Goal: Transaction & Acquisition: Purchase product/service

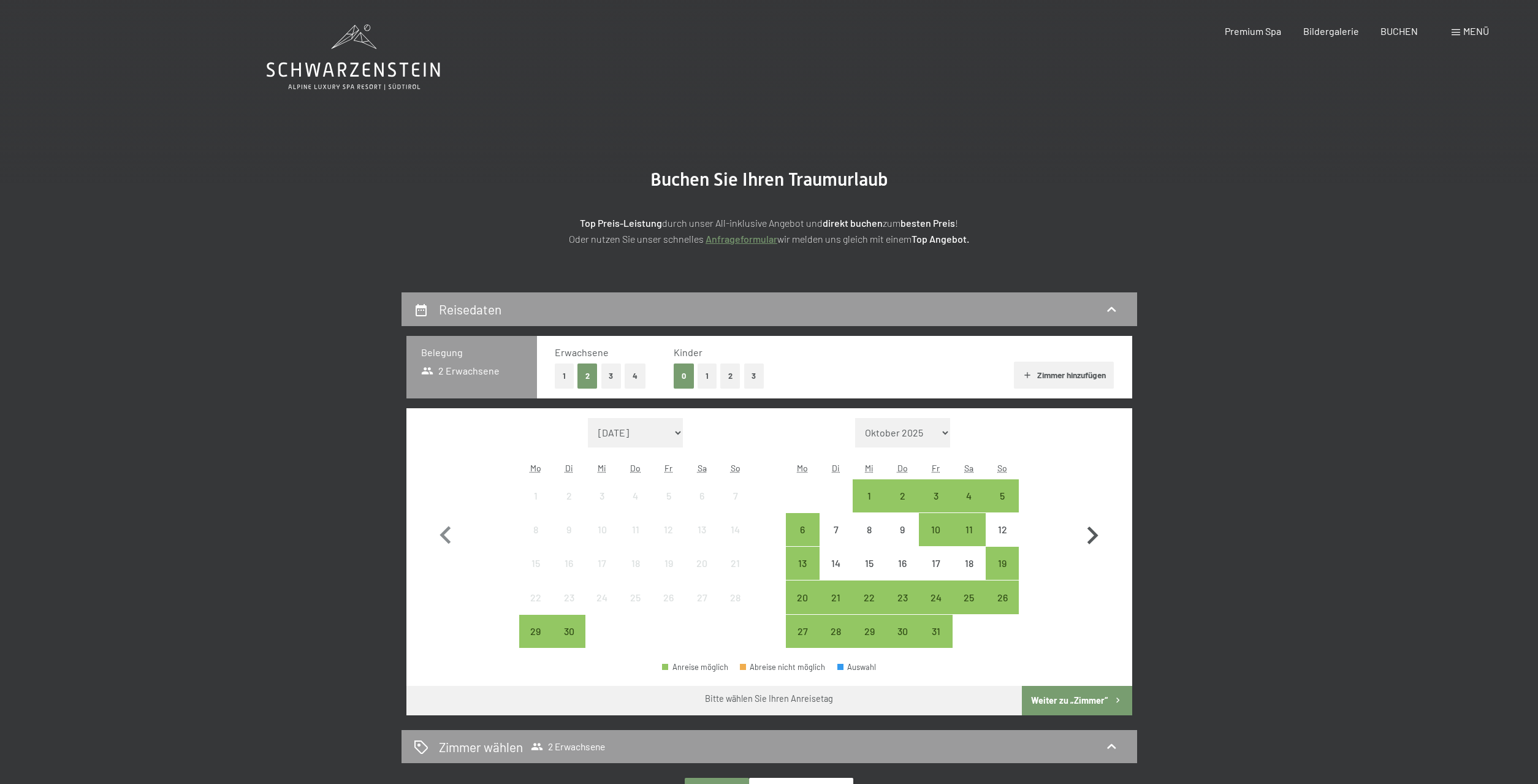
click at [1091, 532] on icon "button" at bounding box center [1093, 535] width 11 height 18
select select "2025-10-01"
select select "2025-11-01"
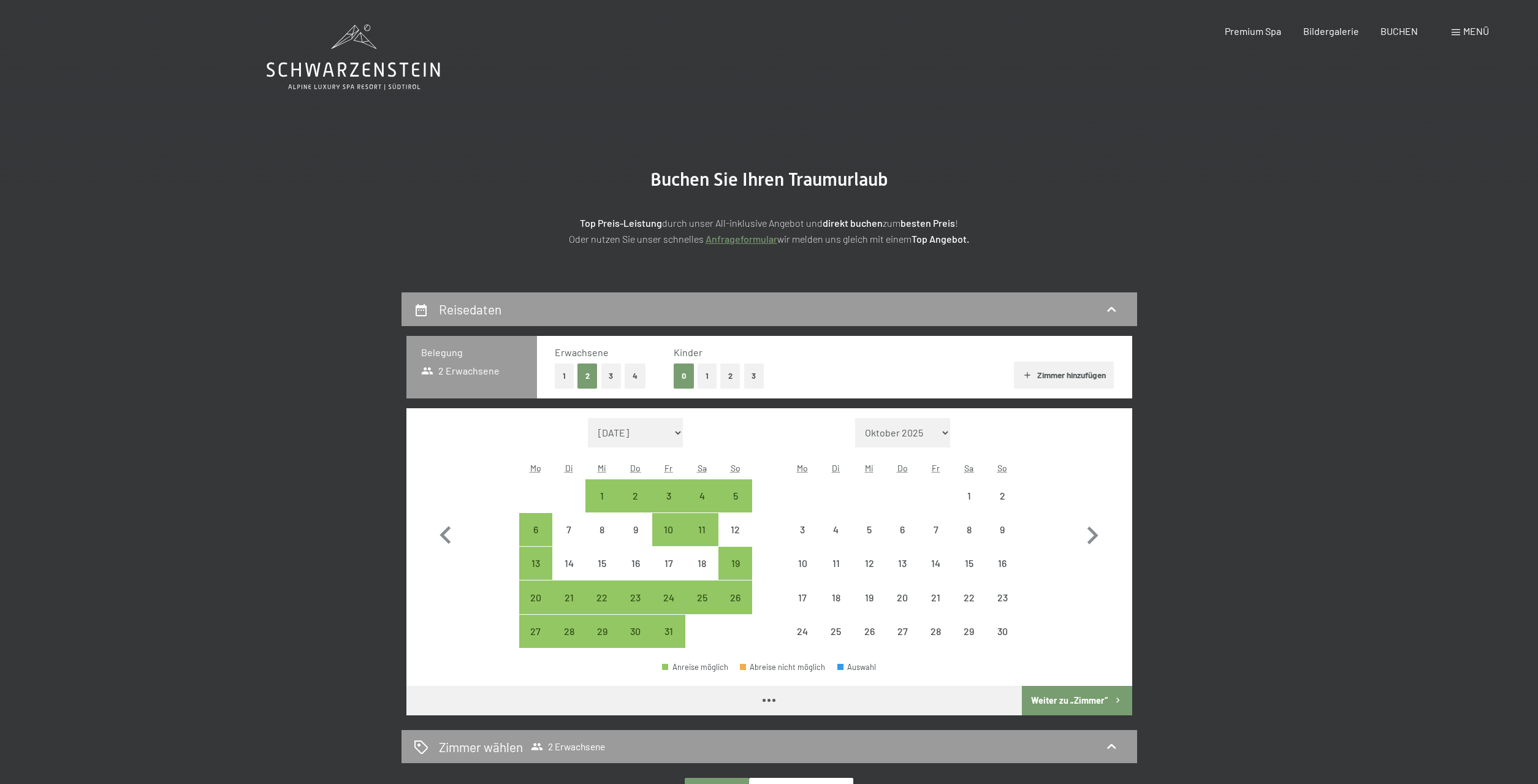
select select "2025-10-01"
select select "2025-11-01"
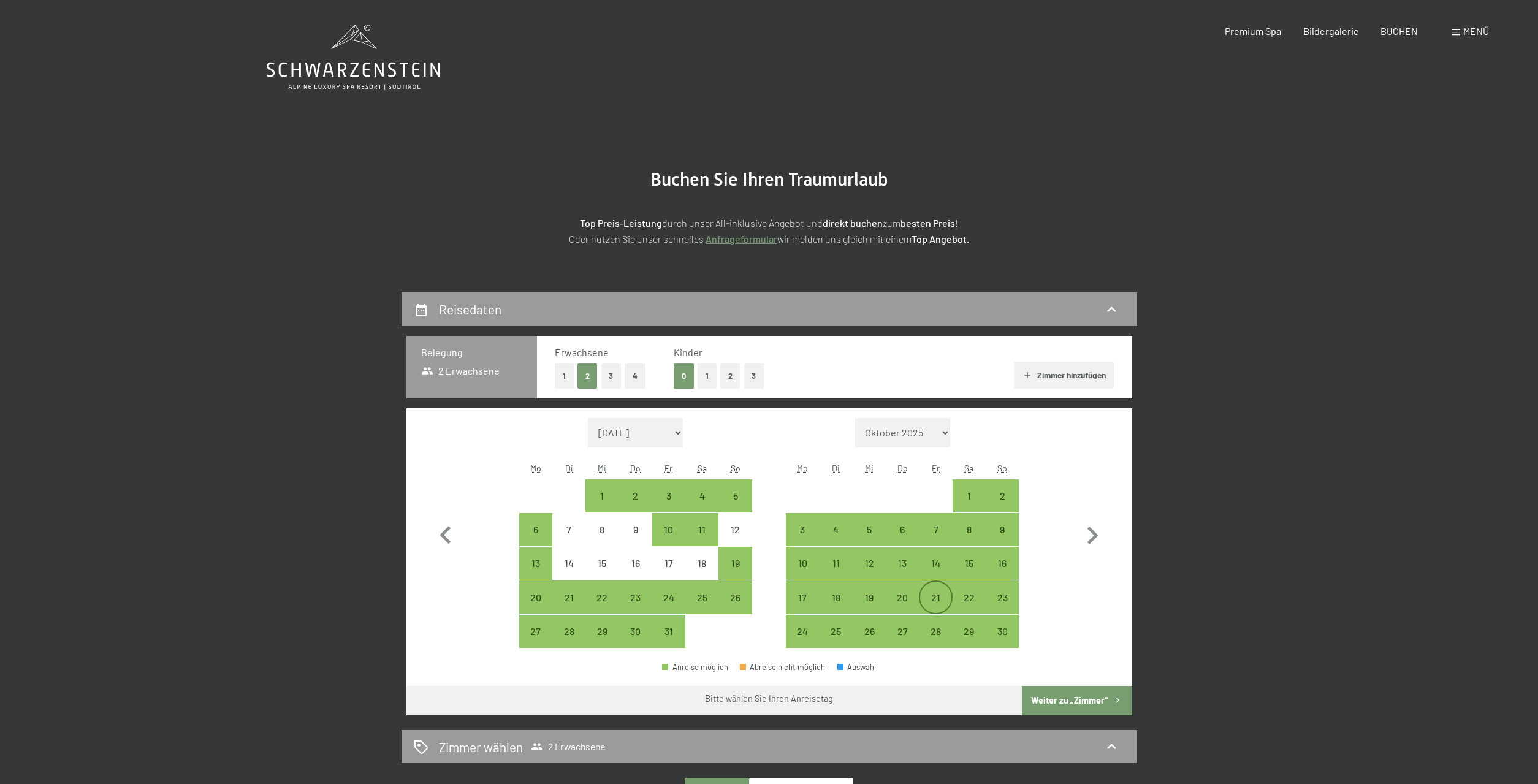
click at [942, 596] on div "21" at bounding box center [935, 608] width 31 height 31
select select "2025-10-01"
select select "2025-11-01"
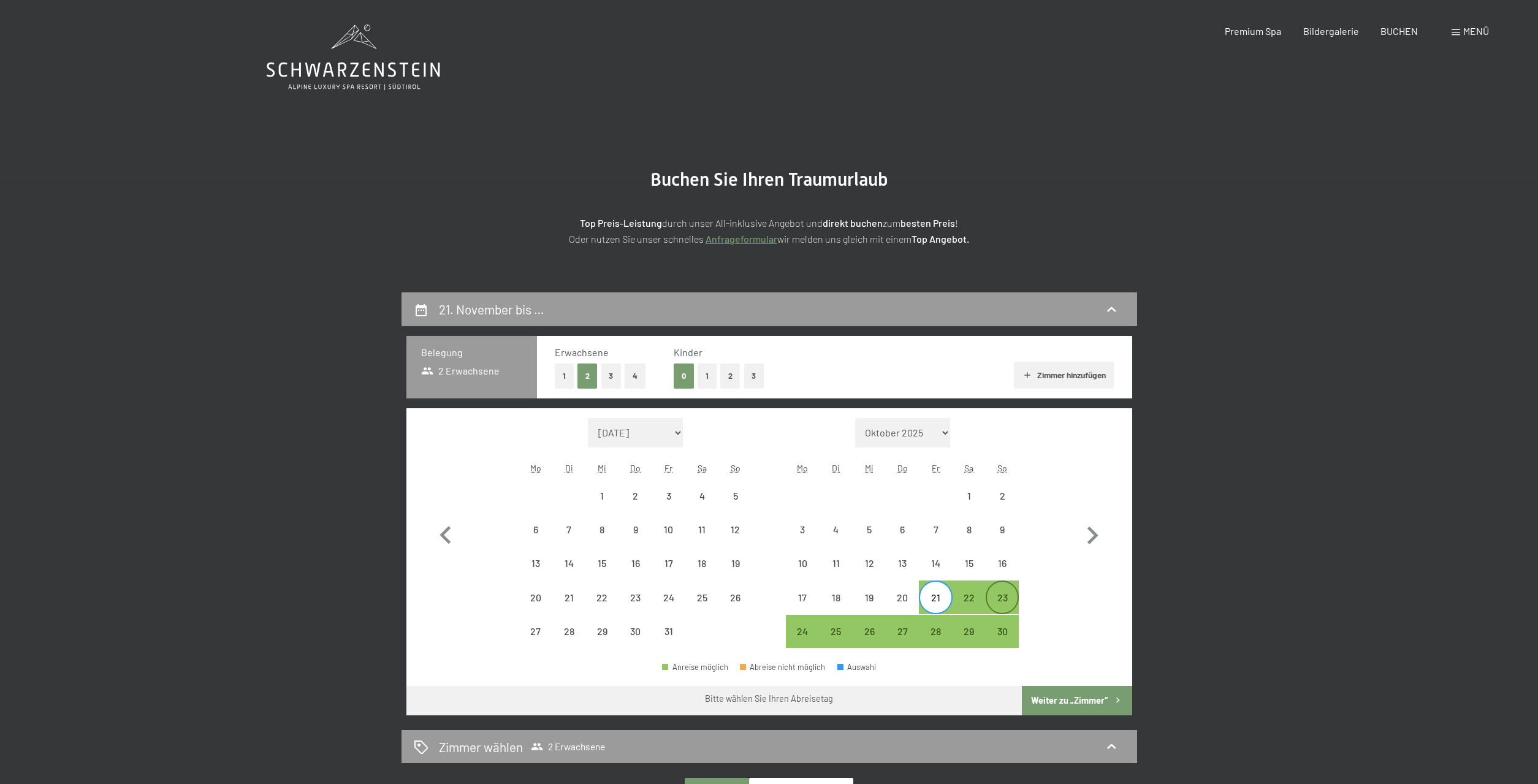
click at [1007, 590] on div "23" at bounding box center [1002, 596] width 31 height 31
select select "2025-10-01"
select select "2025-11-01"
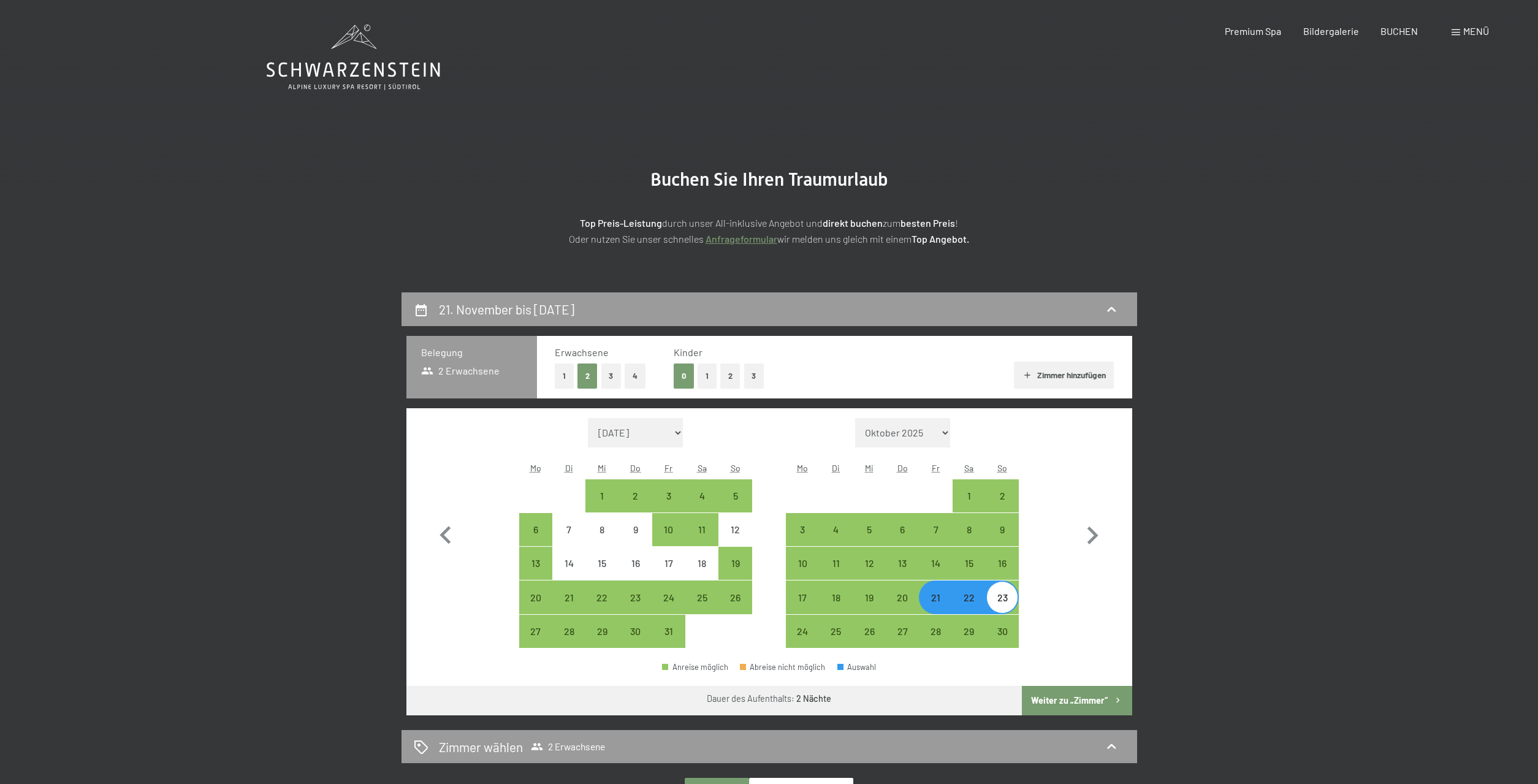
click at [1077, 694] on button "Weiter zu „Zimmer“" at bounding box center [1077, 700] width 110 height 29
select select "2025-10-01"
select select "2025-11-01"
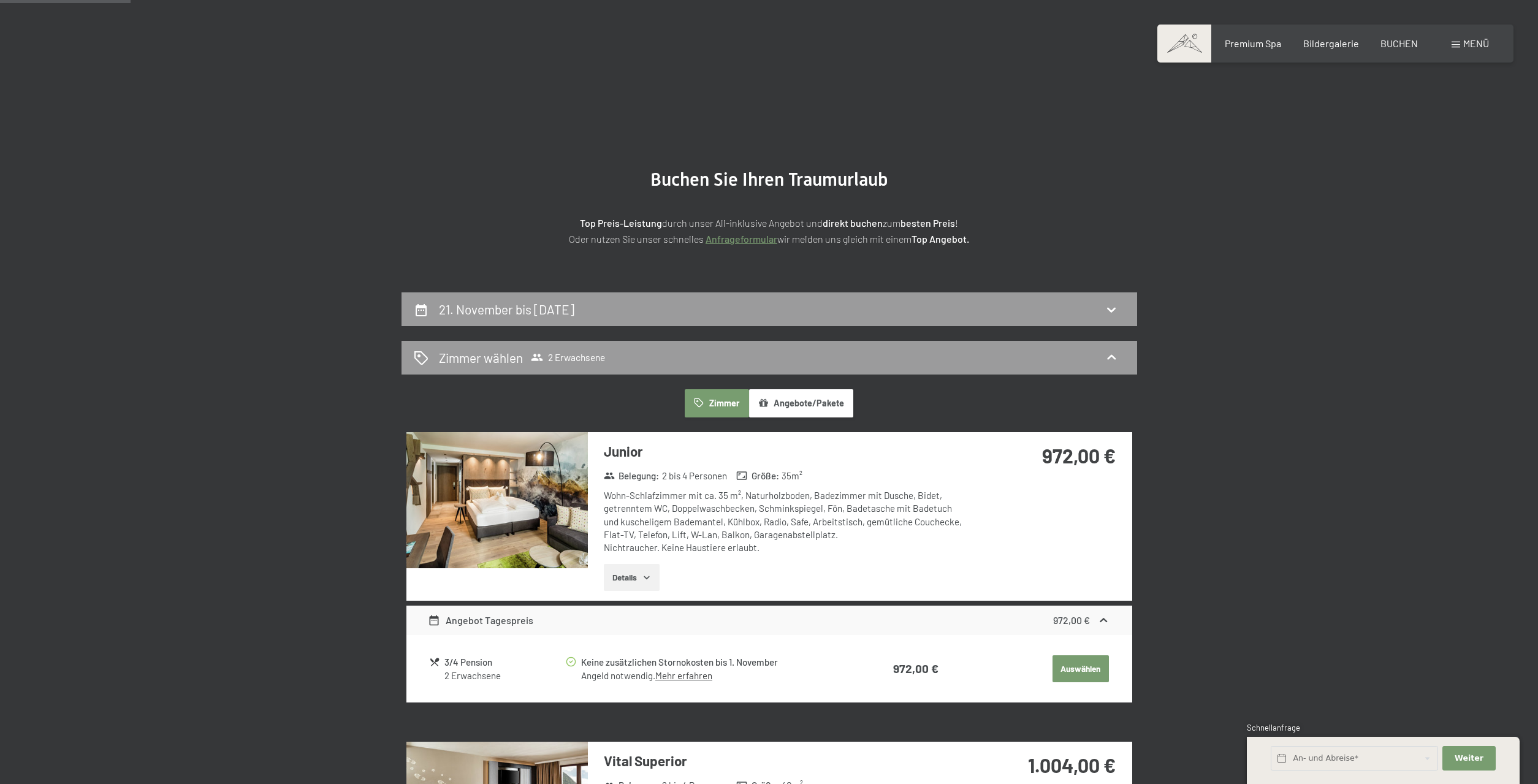
scroll to position [292, 0]
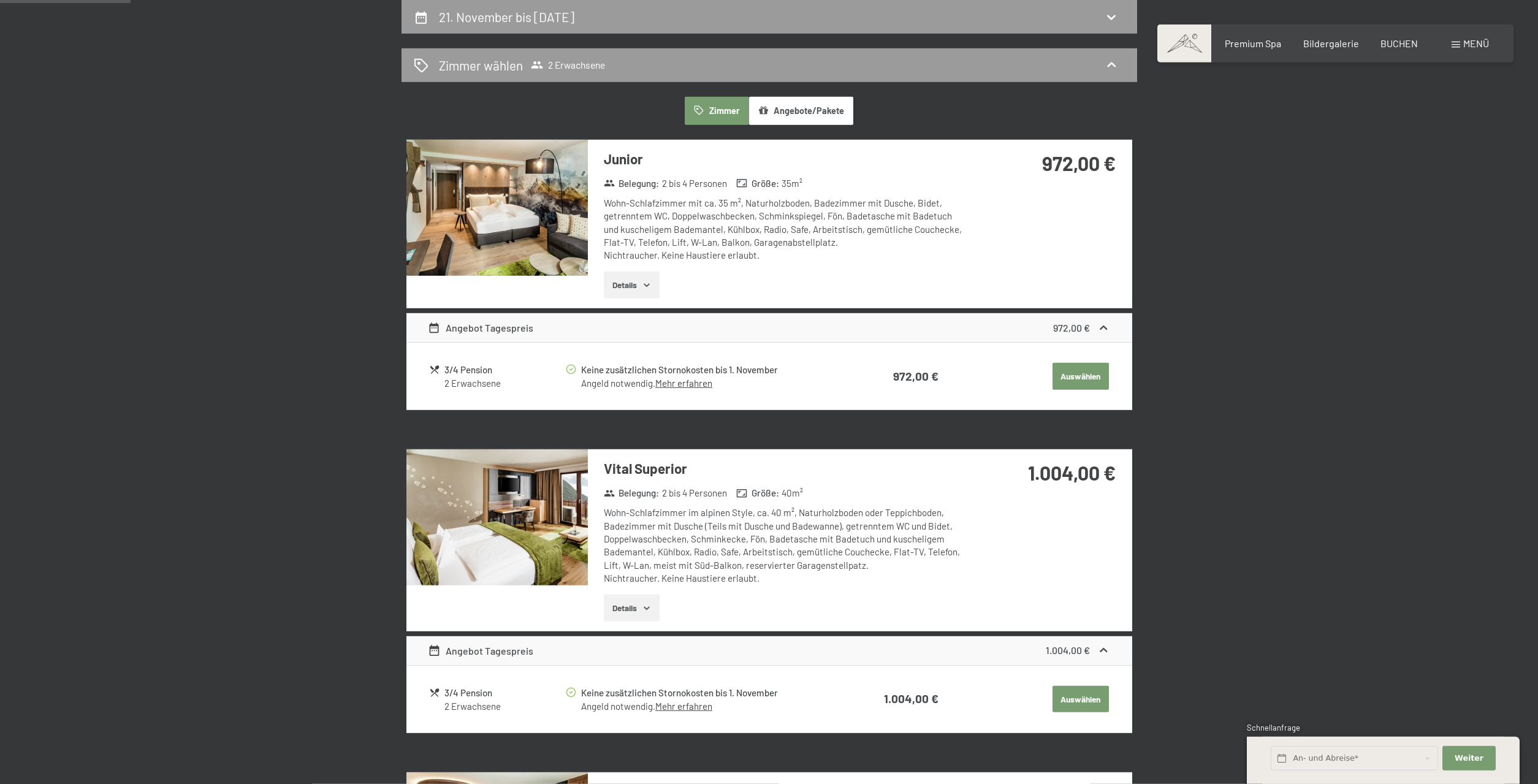
click at [1092, 378] on button "Auswählen" at bounding box center [1080, 376] width 57 height 27
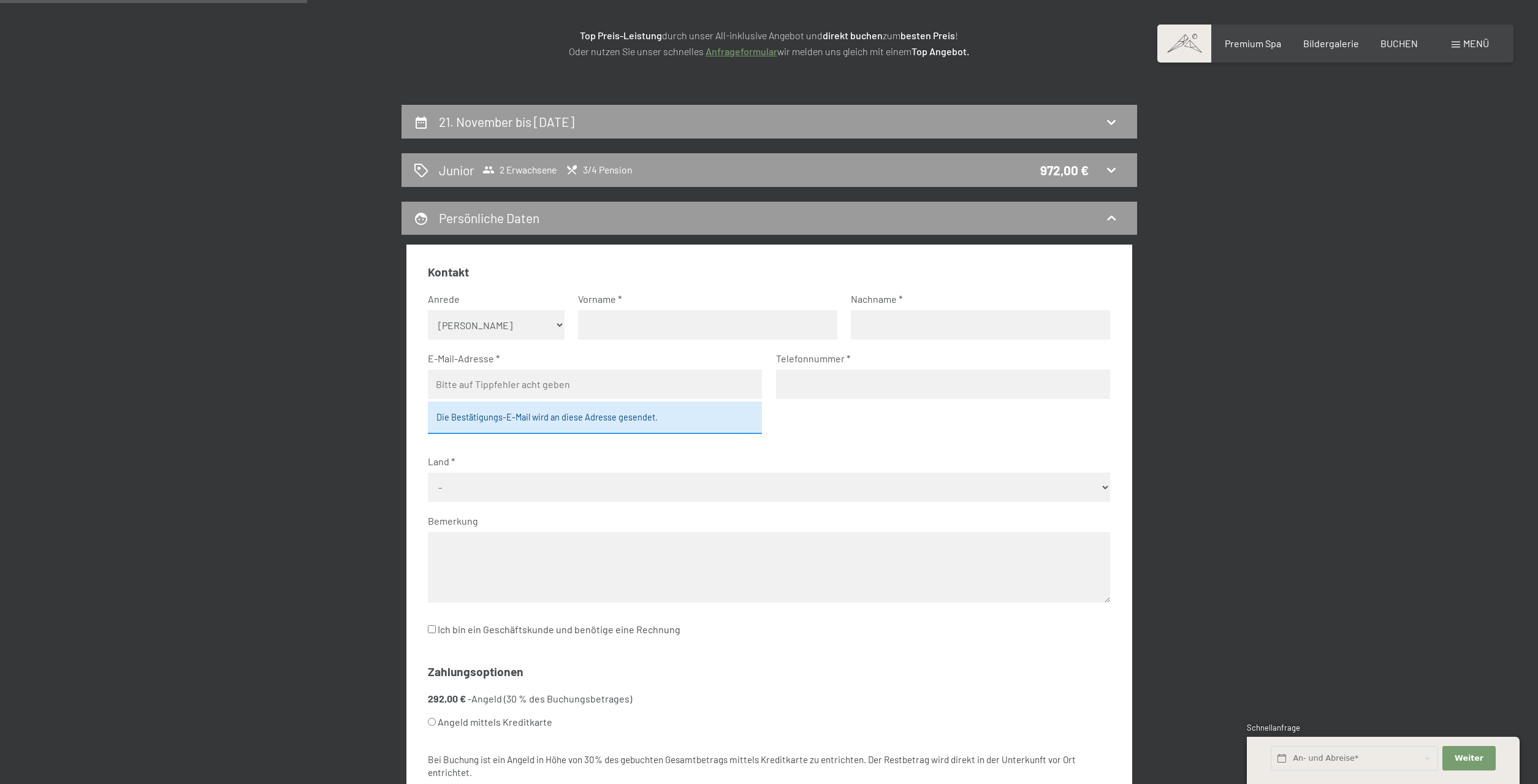
scroll to position [438, 0]
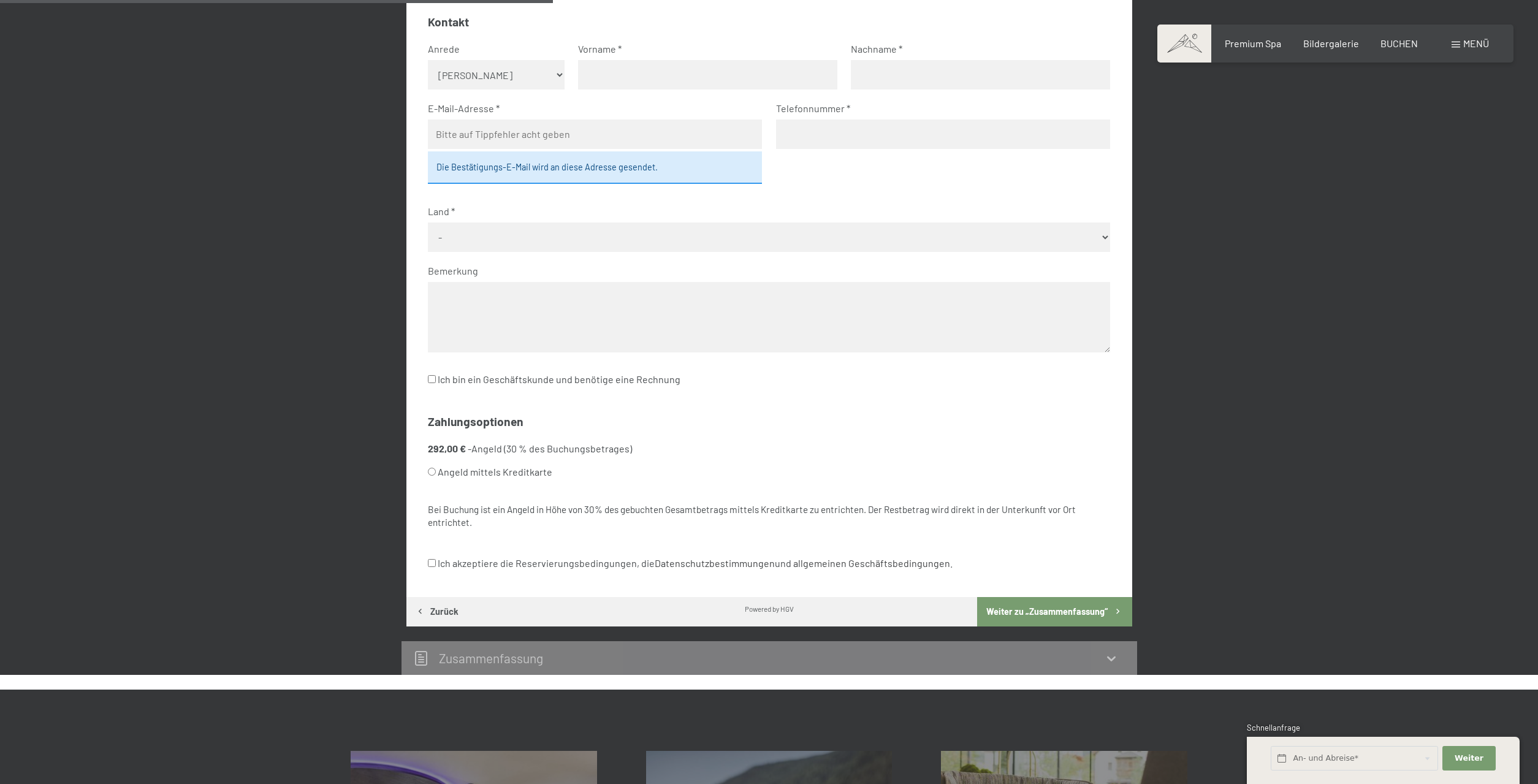
click at [438, 472] on label "Angeld mittels Kreditkarte" at bounding box center [755, 472] width 653 height 23
click at [436, 472] on input "Angeld mittels Kreditkarte" at bounding box center [432, 472] width 8 height 8
radio input "true"
click at [432, 562] on input "Ich akzeptiere die Reservierungsbedingungen, die Datenschutzbestimmungen und al…" at bounding box center [432, 563] width 8 height 8
checkbox input "true"
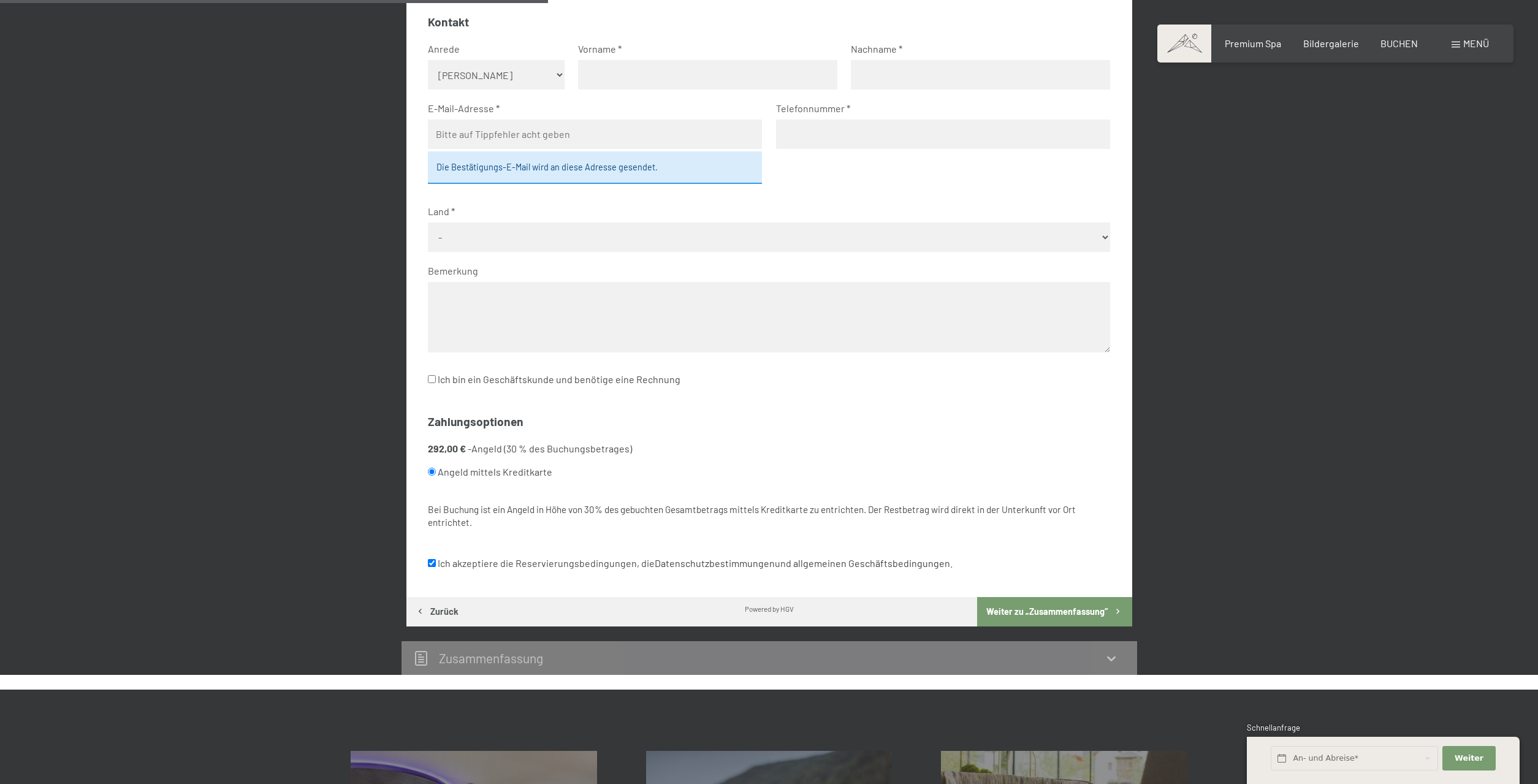
scroll to position [125, 0]
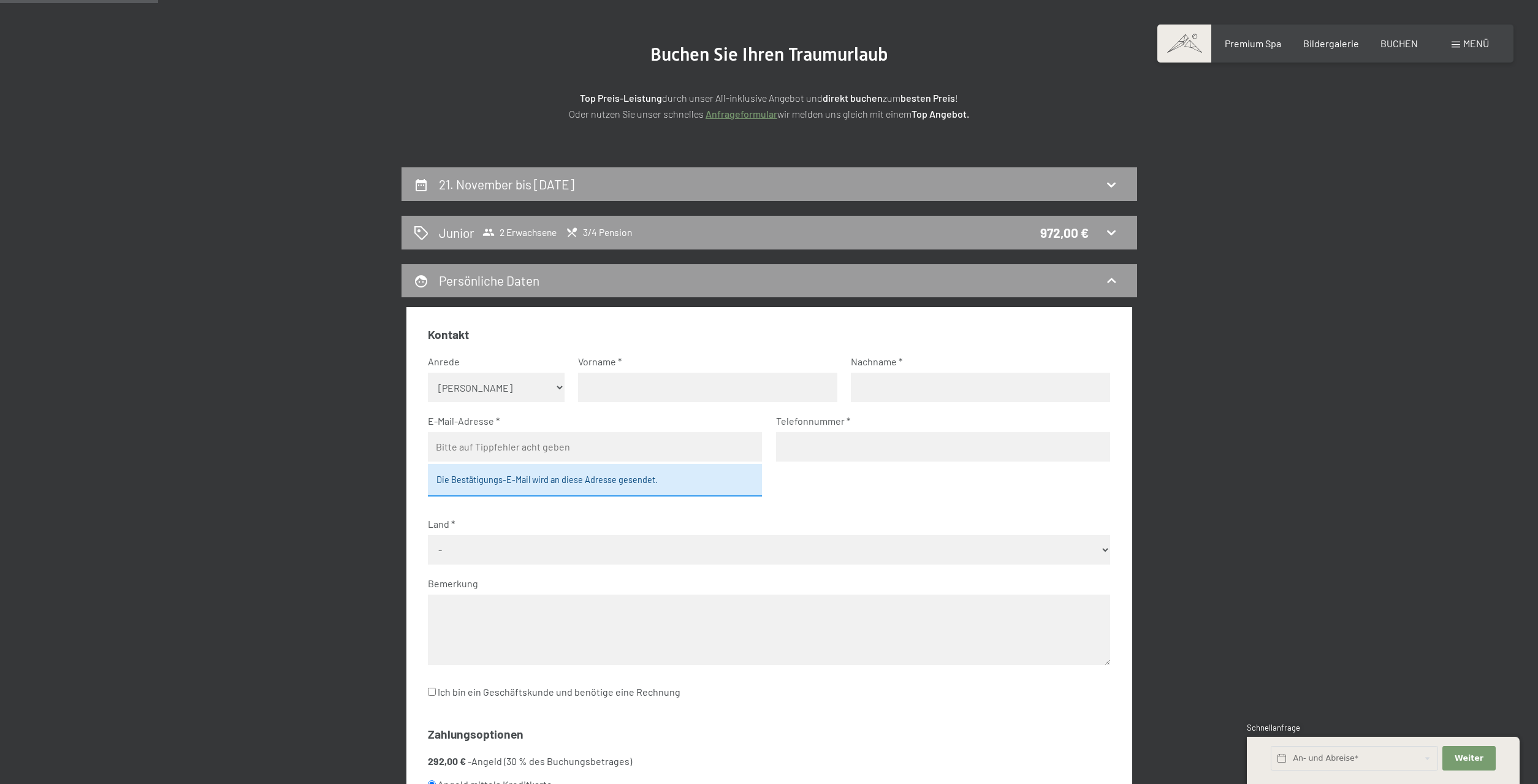
click at [428, 373] on select "Keine Angabe Frau Herr" at bounding box center [496, 387] width 136 height 29
select select "f"
click option "Frau" at bounding box center [0, 0] width 0 height 0
click at [632, 392] on input "text" at bounding box center [707, 387] width 259 height 29
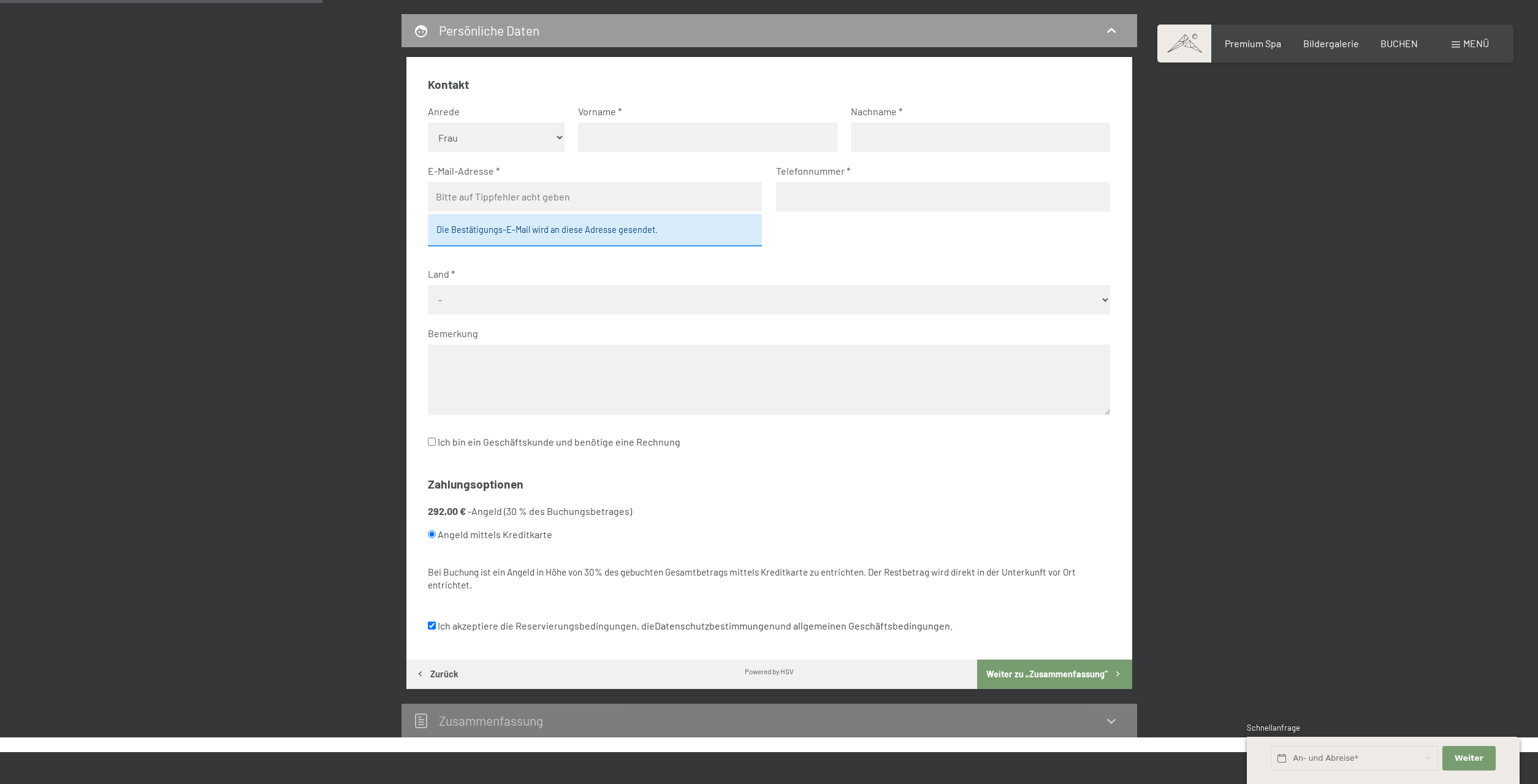
scroll to position [0, 0]
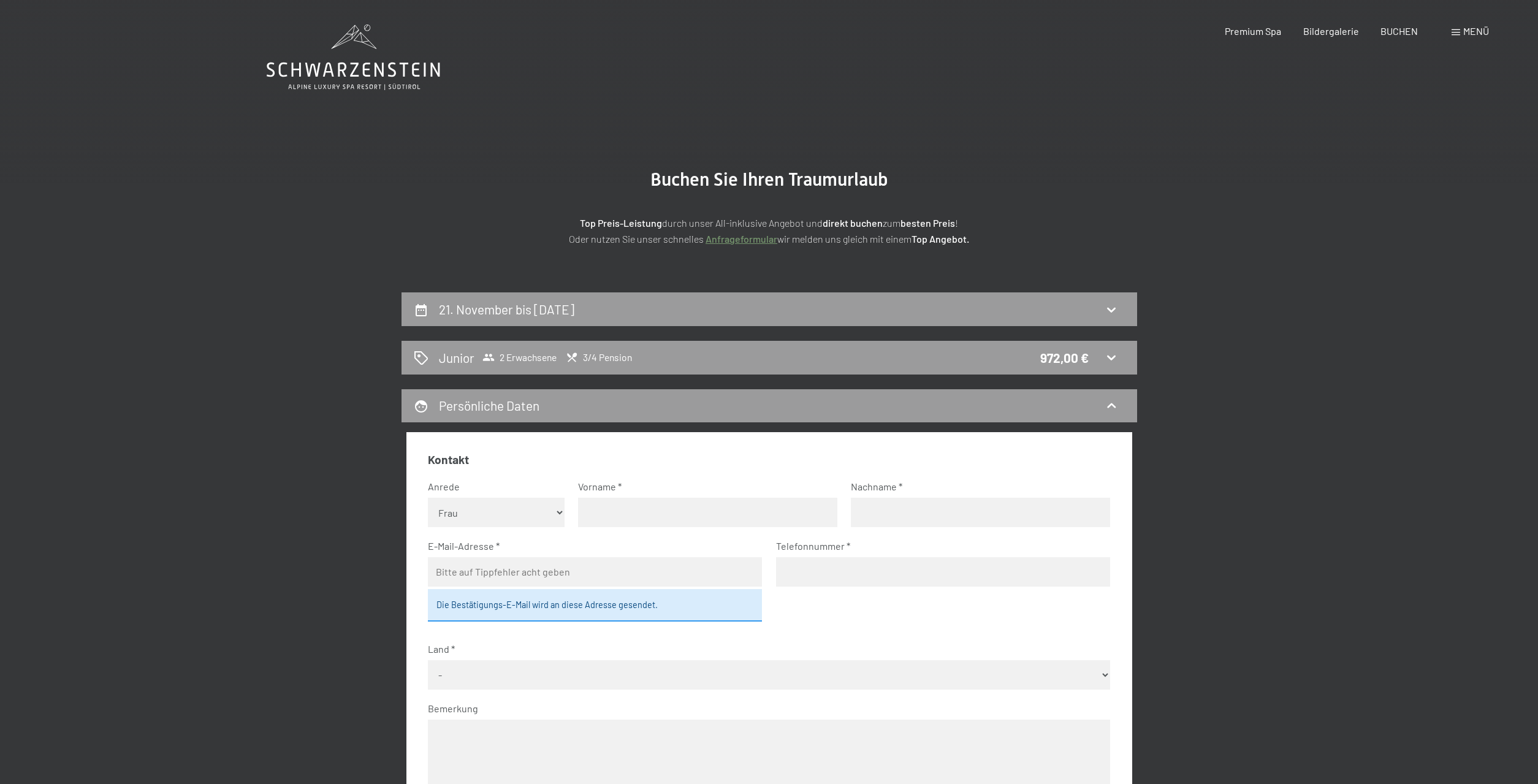
click at [1475, 31] on span "Menü" at bounding box center [1476, 30] width 26 height 12
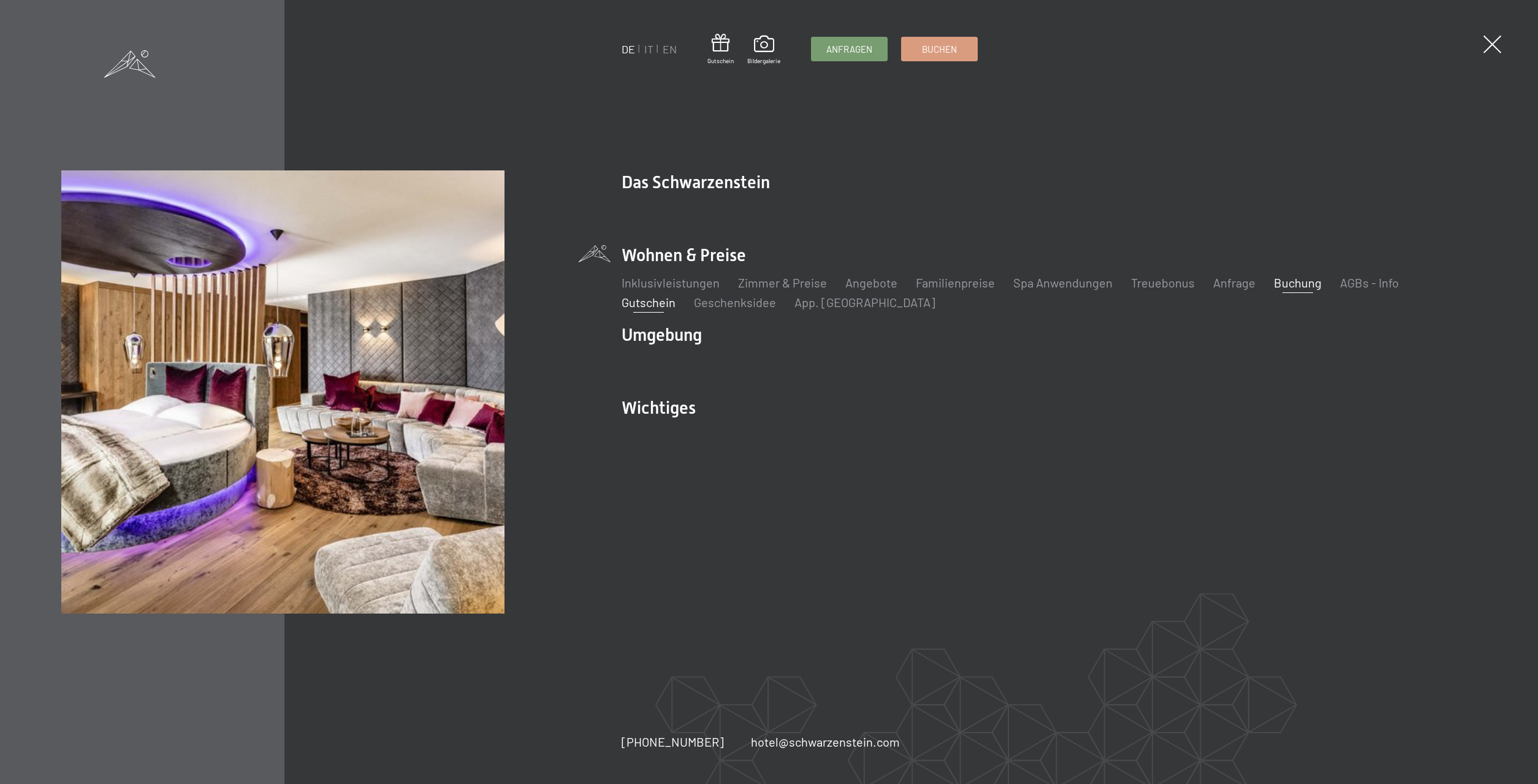
click at [648, 302] on link "Gutschein" at bounding box center [648, 302] width 54 height 15
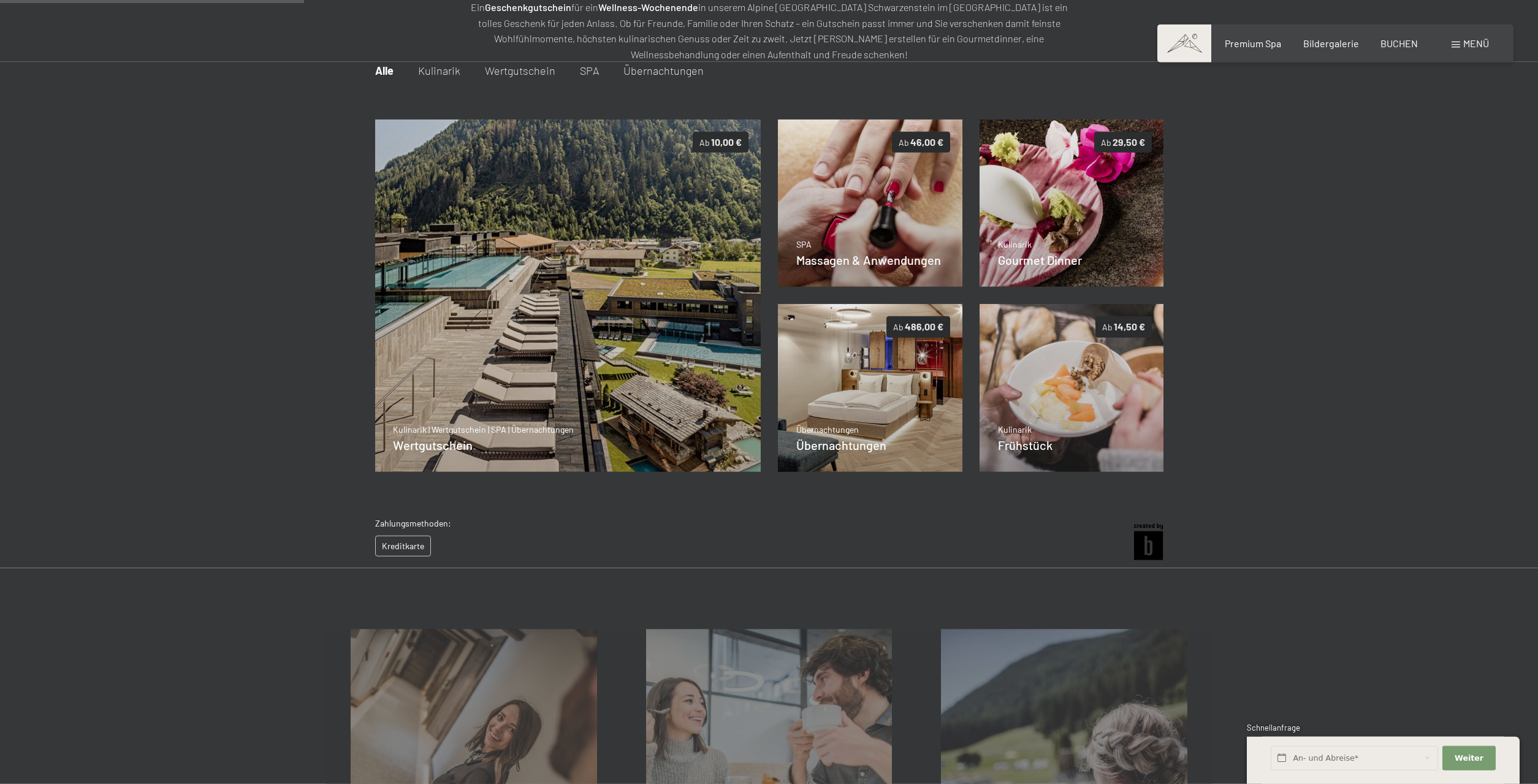
scroll to position [178, 0]
click at [891, 391] on img at bounding box center [870, 388] width 185 height 168
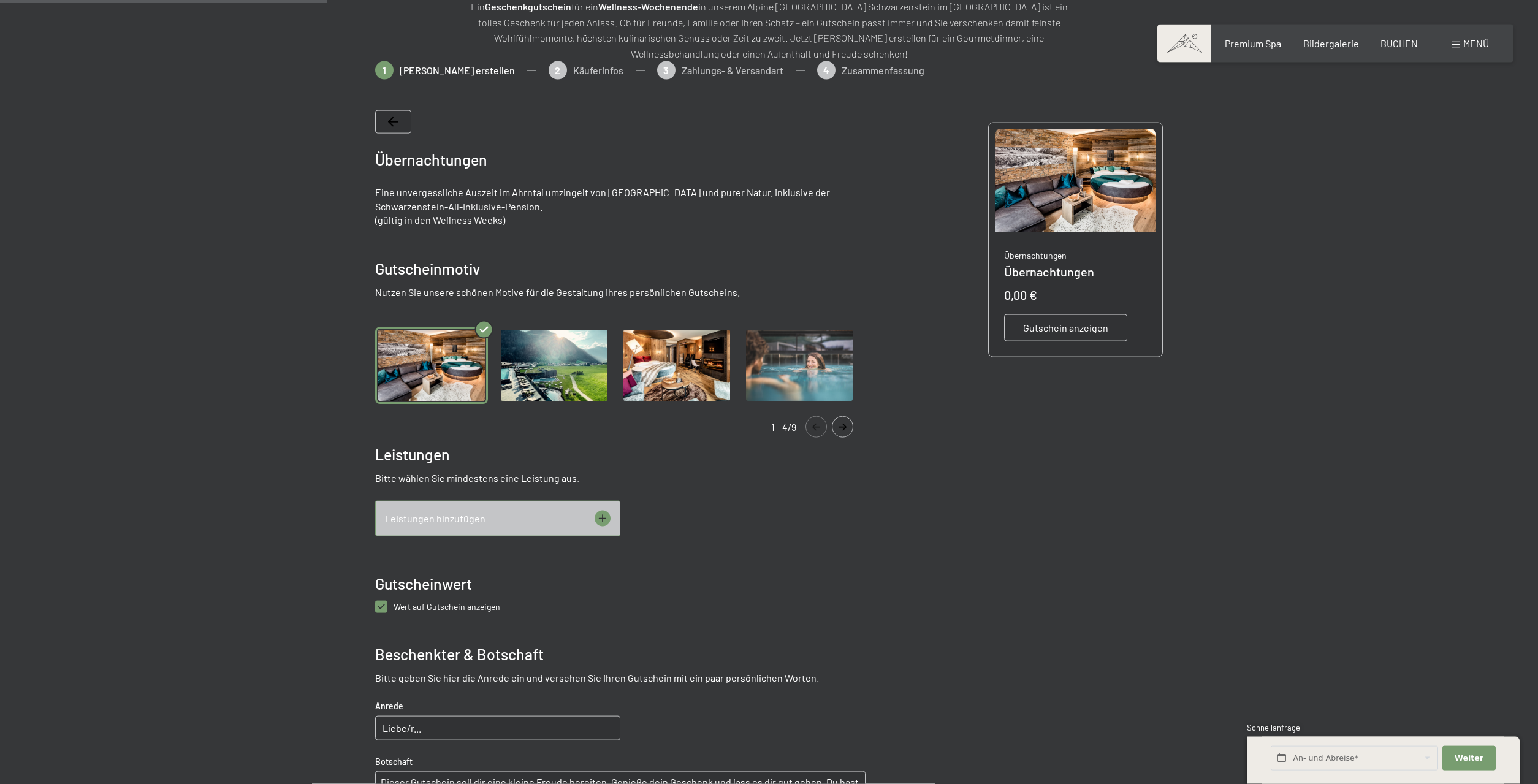
click at [548, 361] on img "Gallery" at bounding box center [554, 365] width 112 height 78
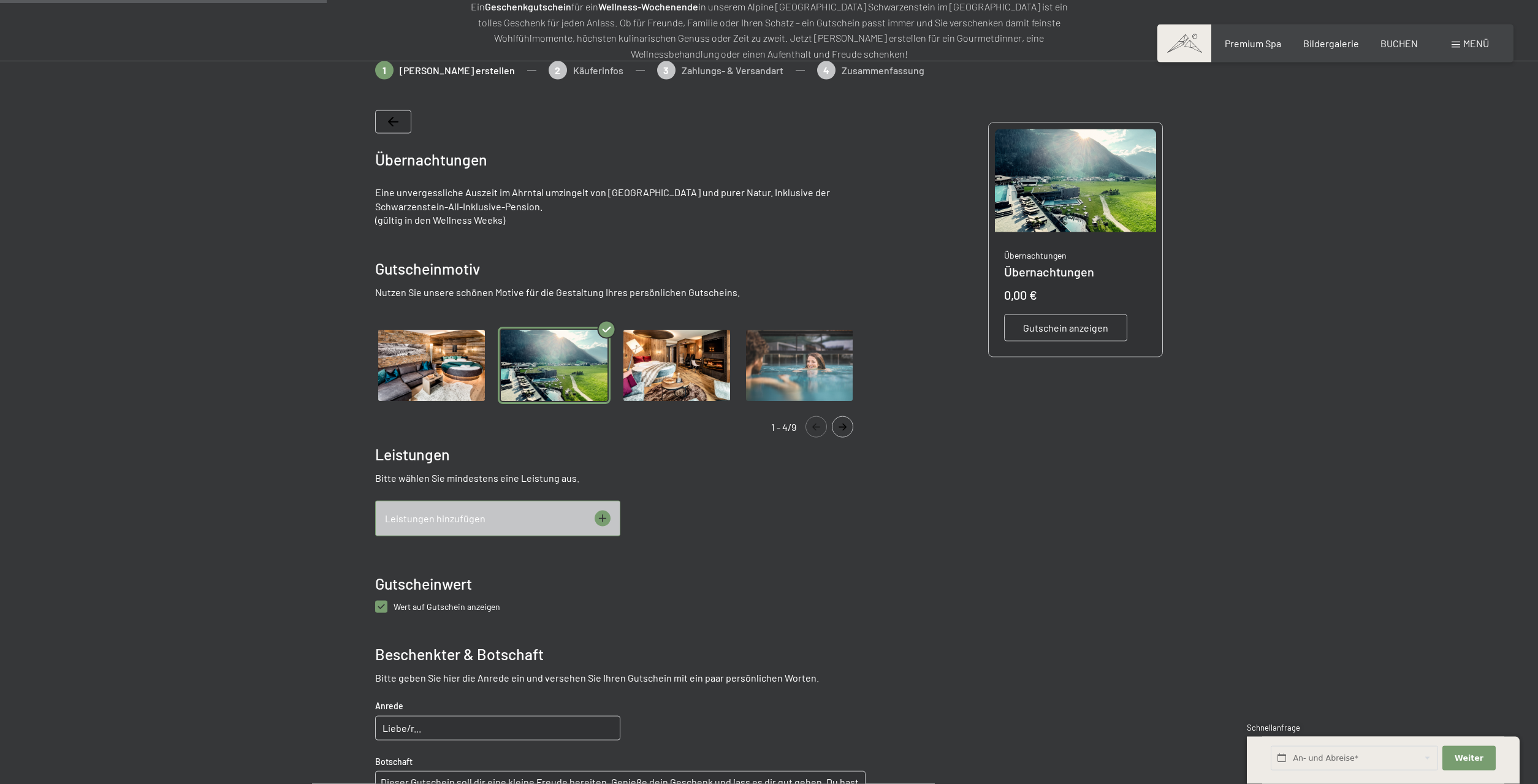
click at [464, 368] on img "Gallery" at bounding box center [431, 365] width 112 height 78
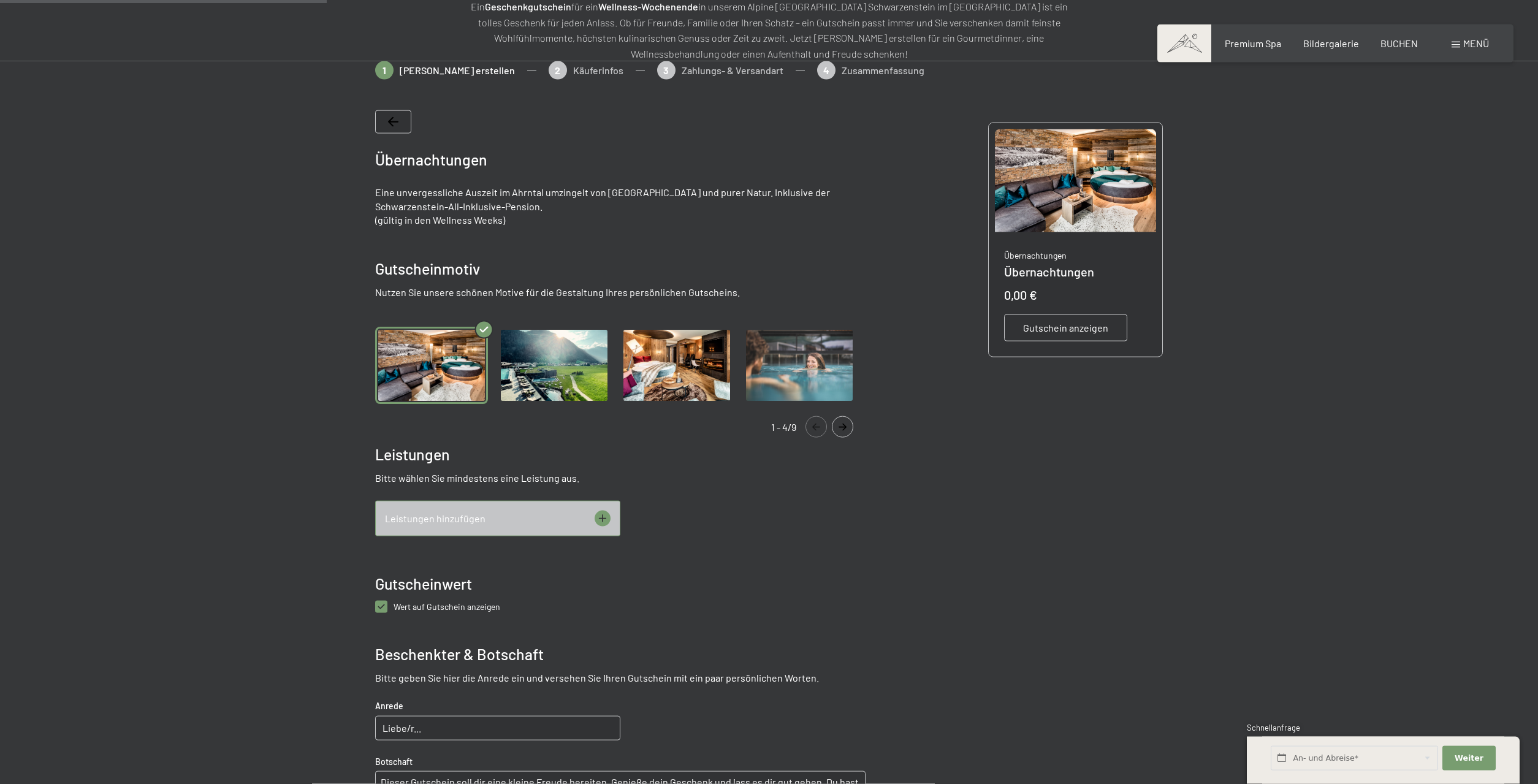
click at [527, 374] on img "Gallery" at bounding box center [554, 365] width 112 height 78
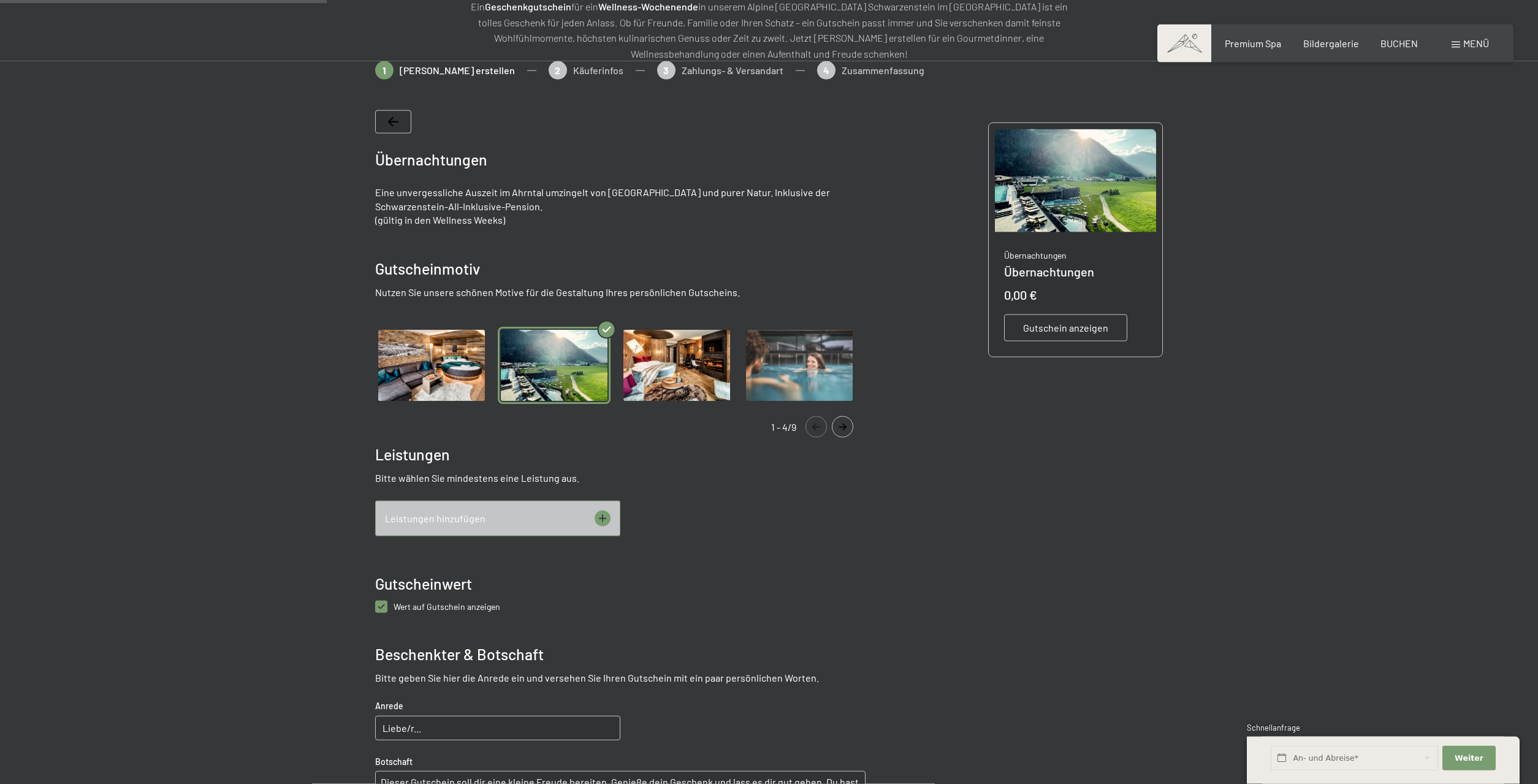
click at [652, 367] on img "Gallery" at bounding box center [676, 365] width 112 height 78
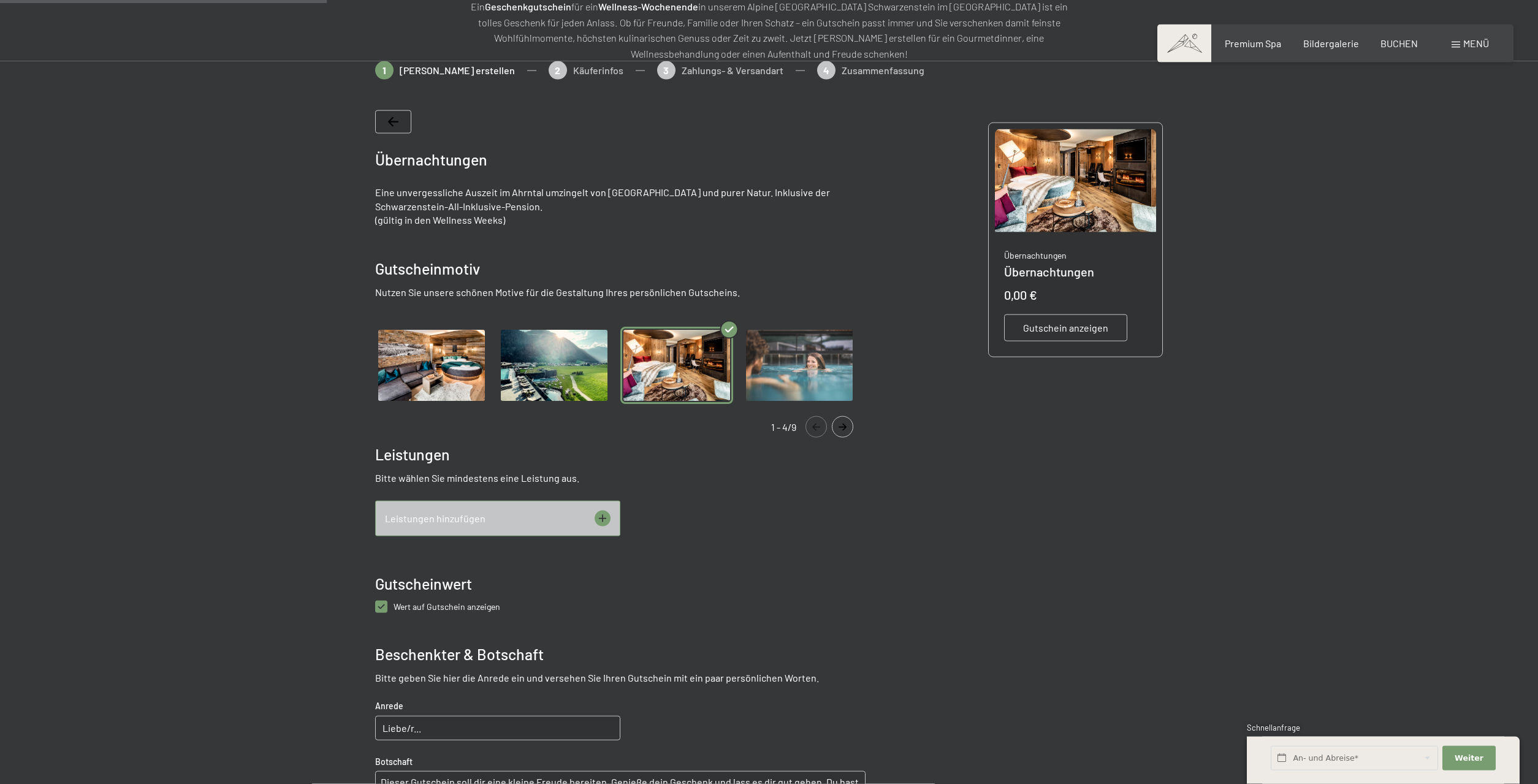
click at [811, 382] on img "Gallery" at bounding box center [799, 365] width 112 height 78
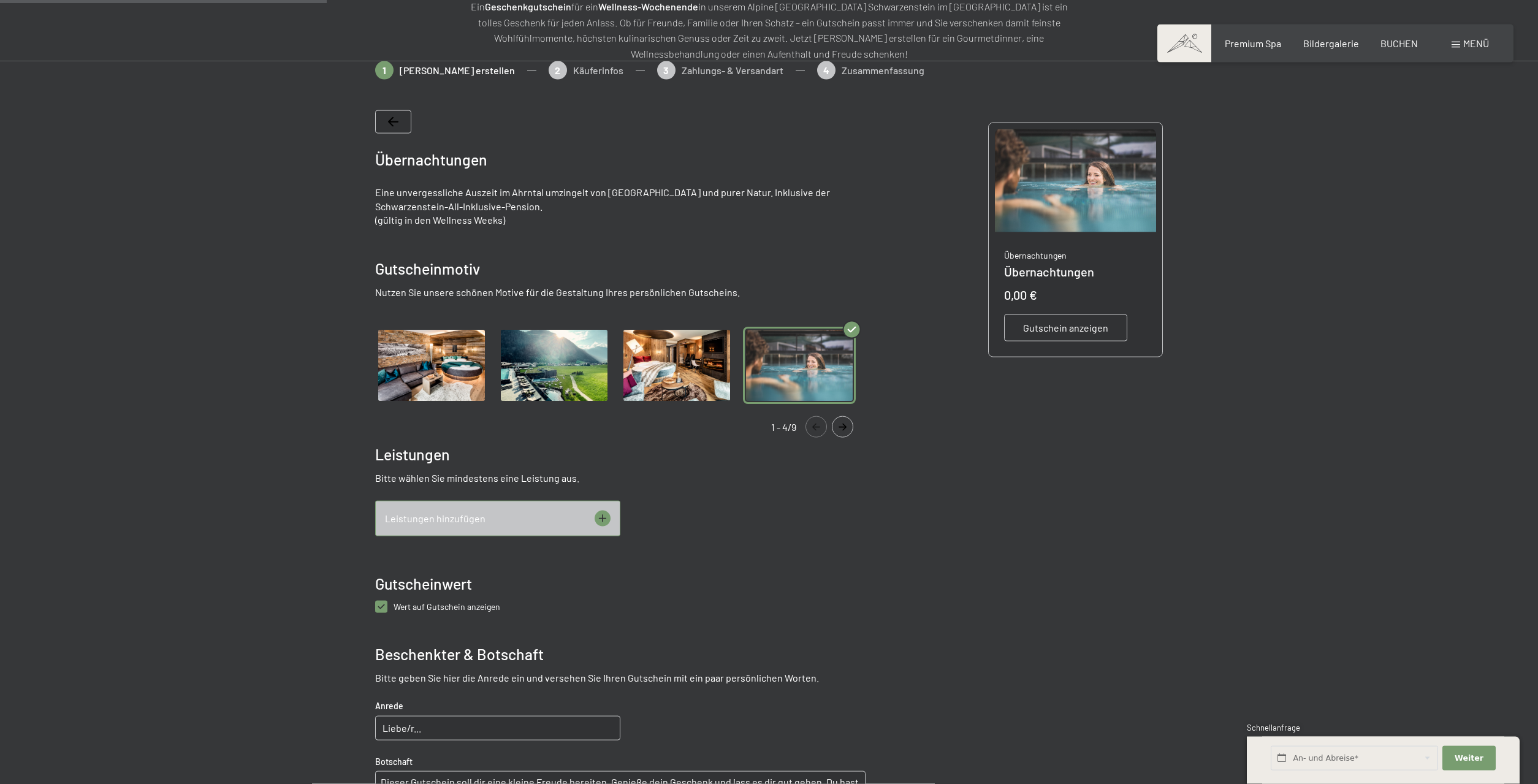
click at [841, 428] on icon "Navigate to next slide" at bounding box center [842, 427] width 20 height 7
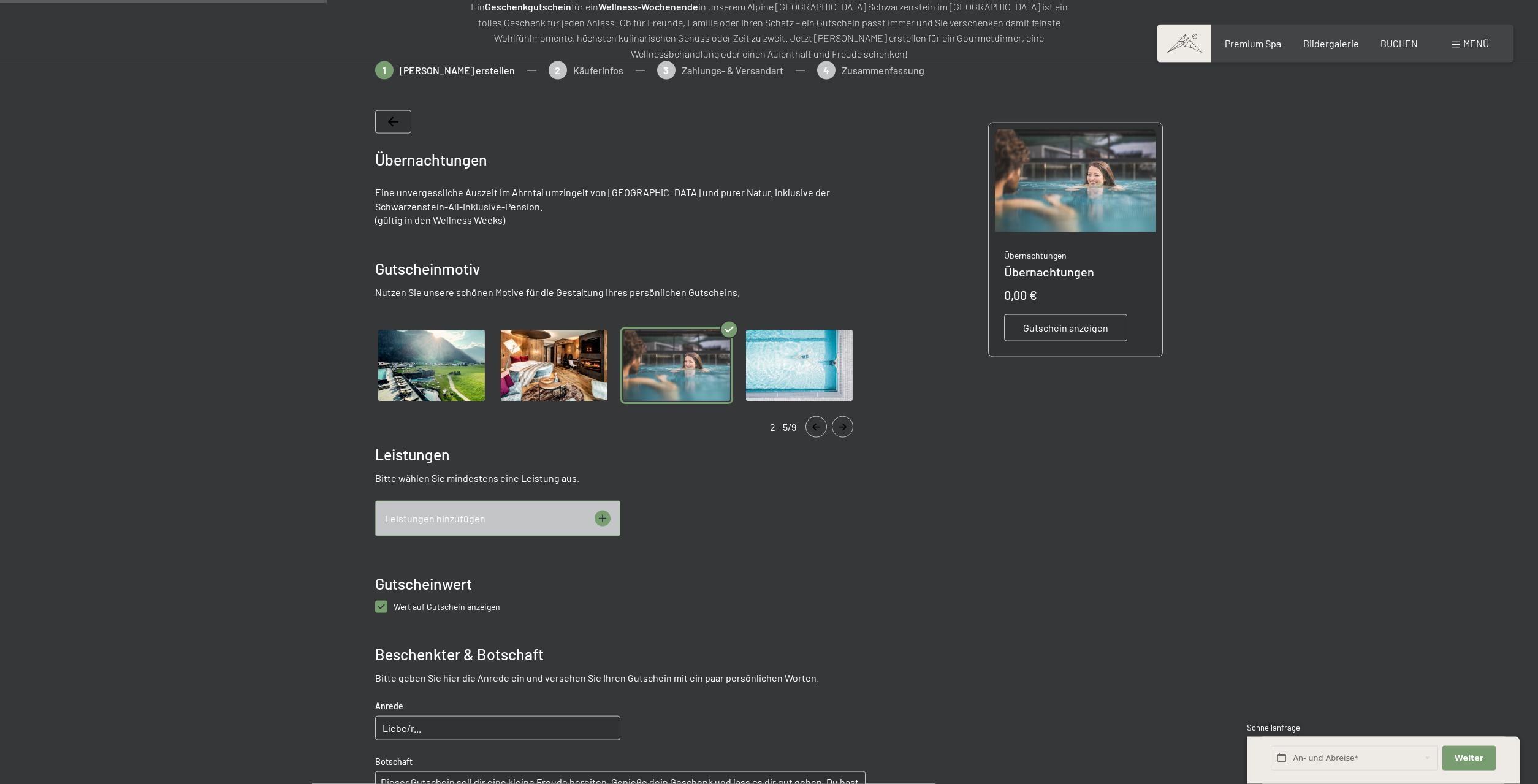
click at [813, 431] on button "Navigate to previous slide" at bounding box center [816, 427] width 21 height 21
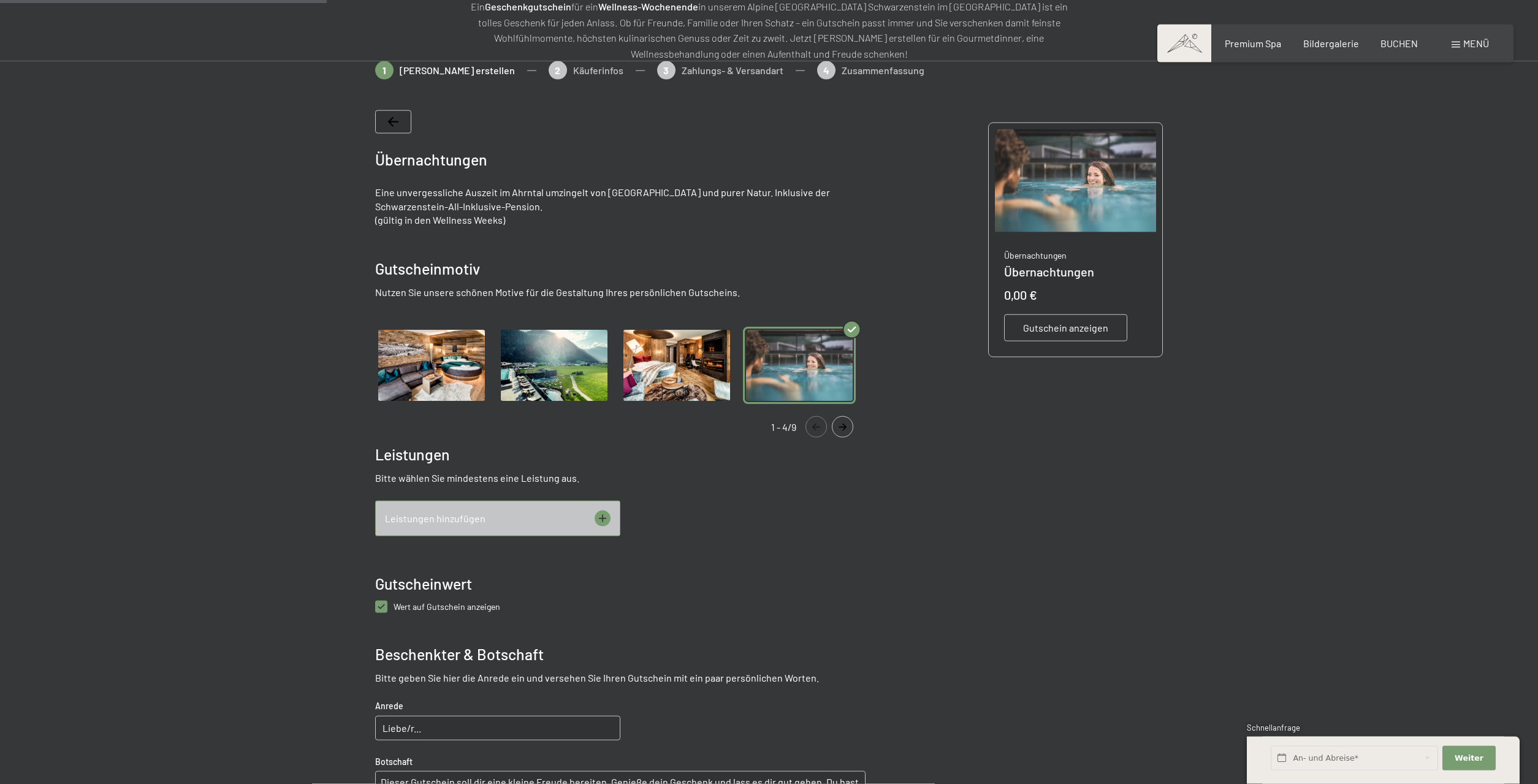
click at [813, 431] on button "Navigate to previous slide" at bounding box center [816, 427] width 21 height 21
click at [834, 427] on icon "Navigate to next slide" at bounding box center [842, 427] width 20 height 7
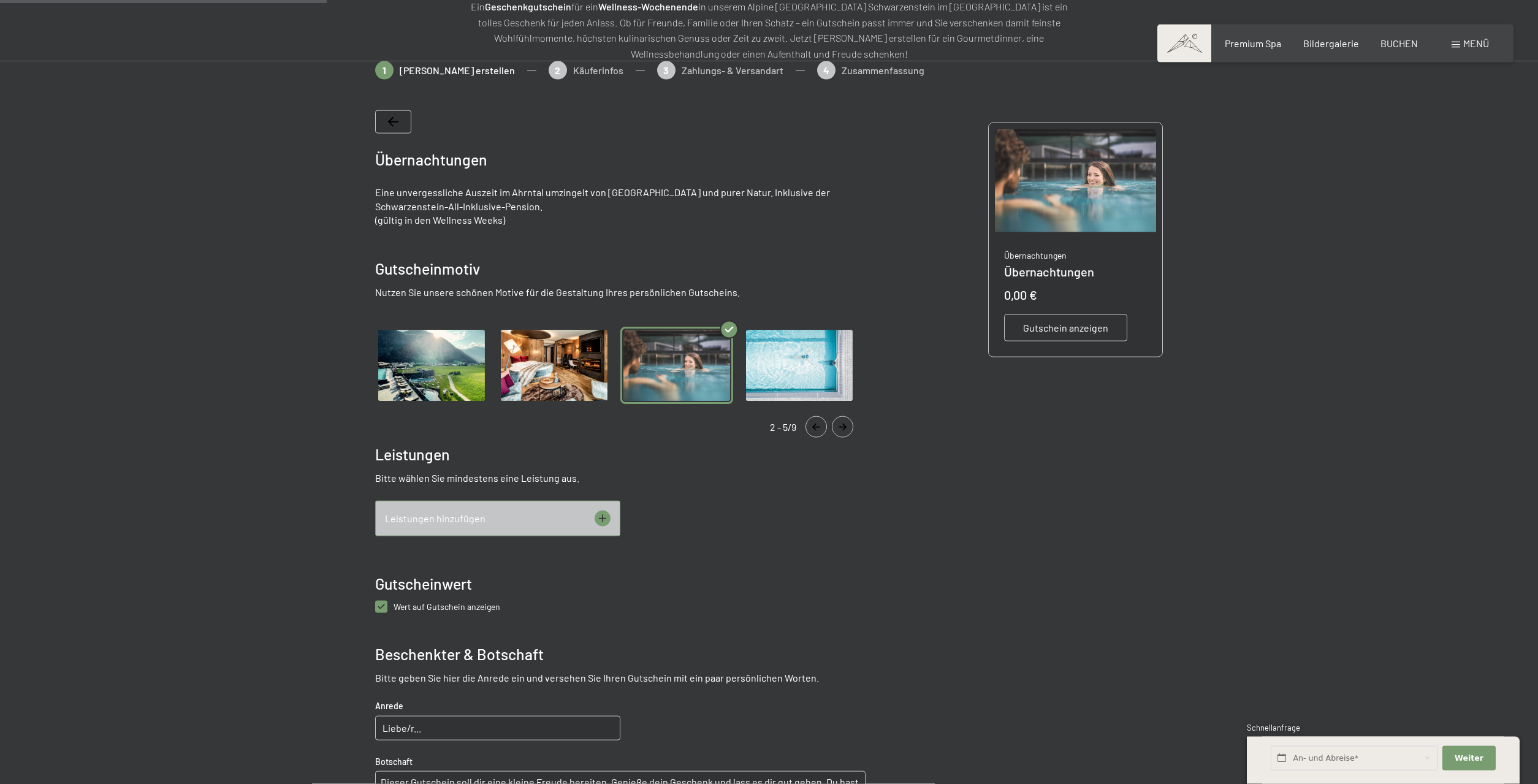
click at [834, 427] on icon "Navigate to next slide" at bounding box center [842, 427] width 20 height 7
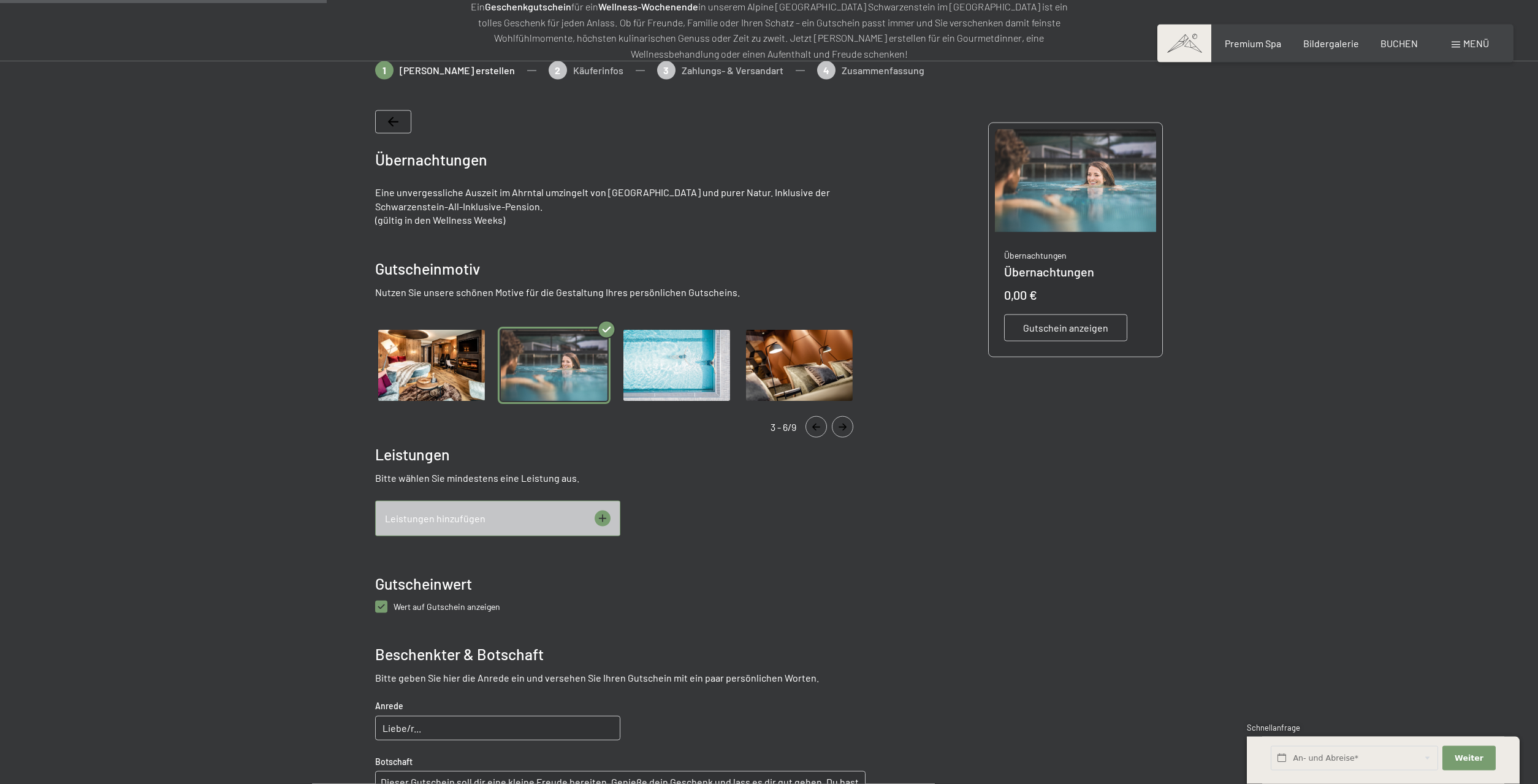
click at [834, 427] on icon "Navigate to next slide" at bounding box center [842, 427] width 20 height 7
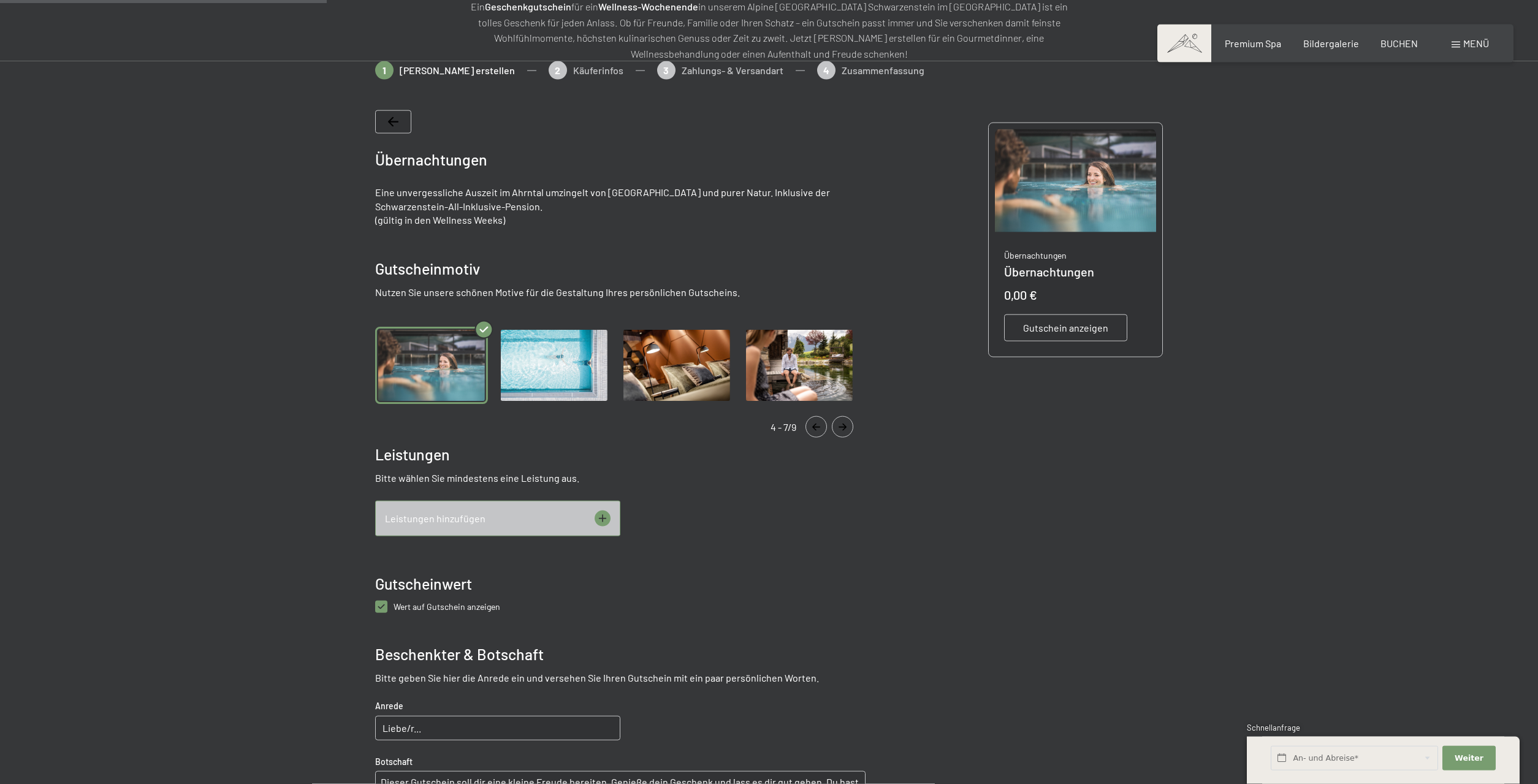
click at [834, 427] on icon "Navigate to next slide" at bounding box center [842, 427] width 20 height 7
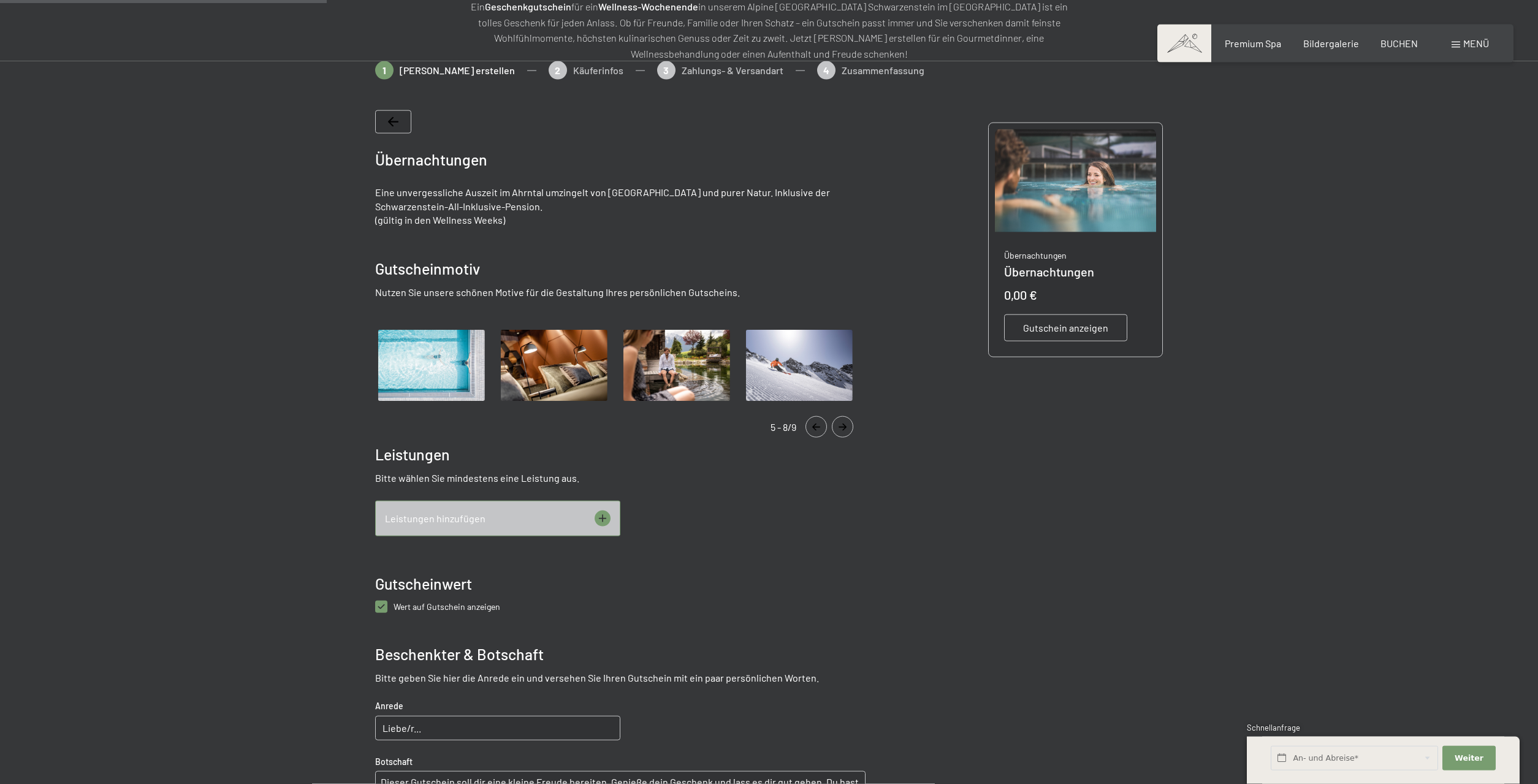
click at [834, 427] on icon "Navigate to next slide" at bounding box center [842, 427] width 20 height 7
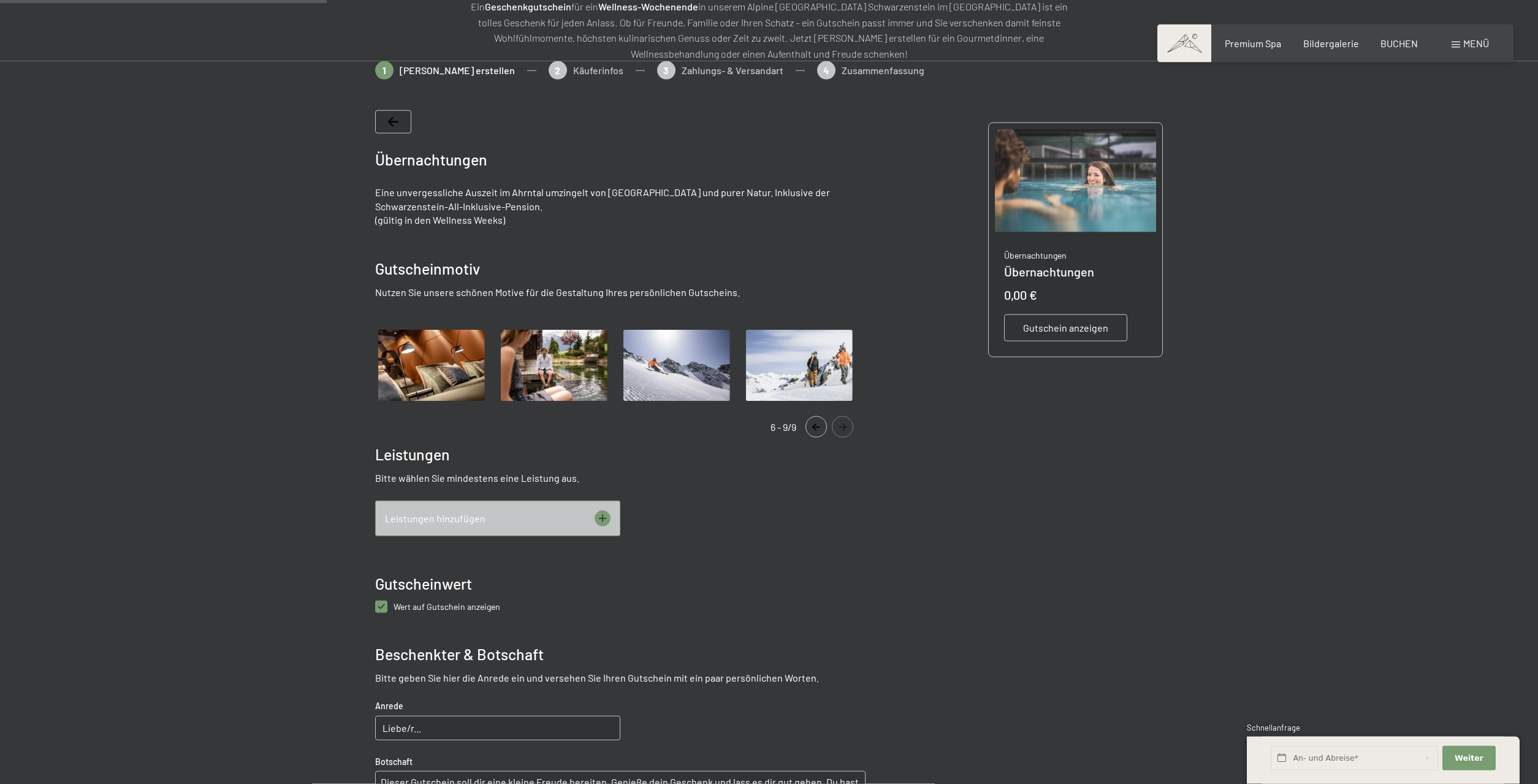
click at [834, 427] on icon "Navigate to next slide" at bounding box center [842, 427] width 20 height 7
click at [814, 430] on icon "Navigate to previous slide" at bounding box center [816, 427] width 20 height 7
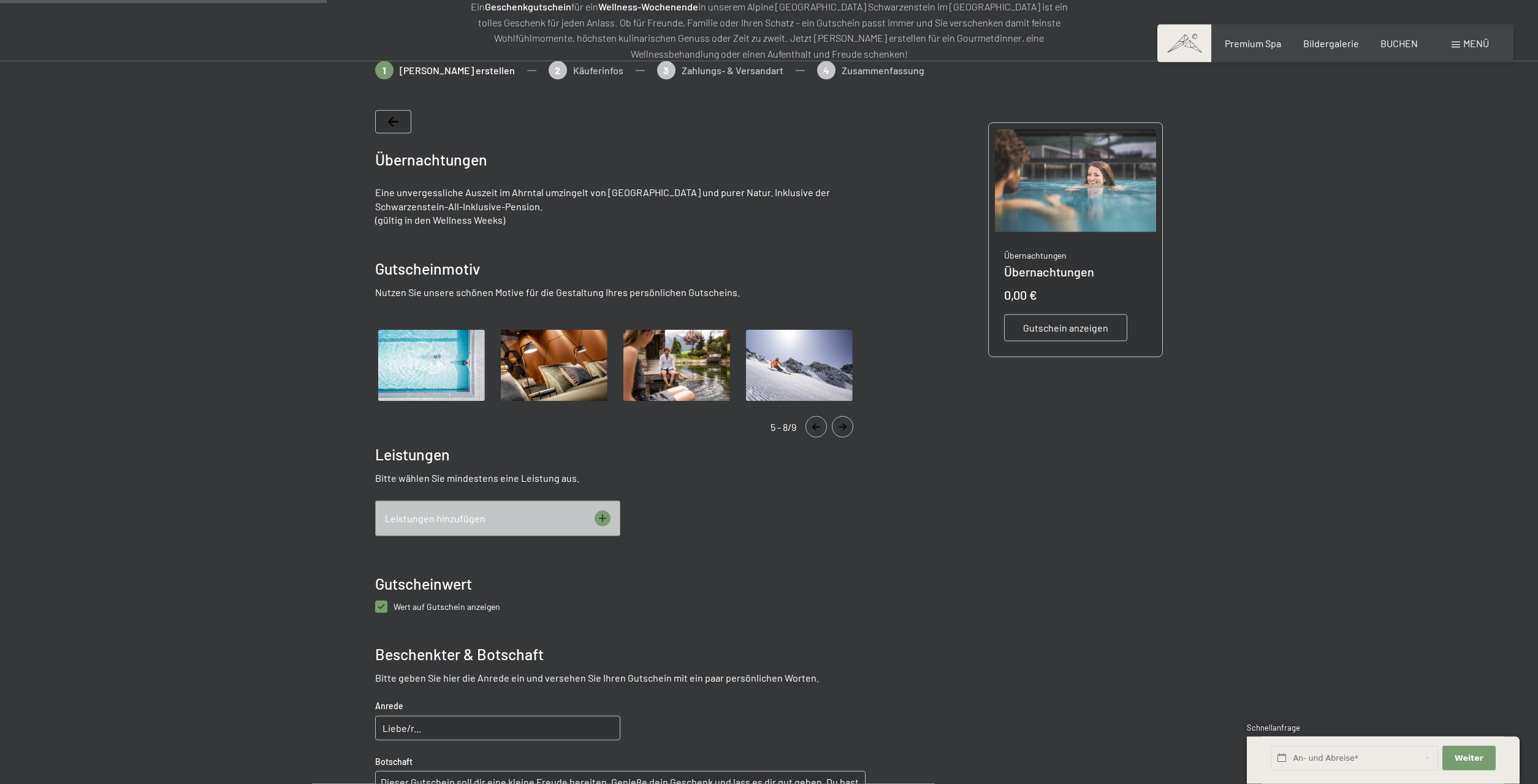
click at [814, 430] on icon "Navigate to previous slide" at bounding box center [816, 427] width 20 height 7
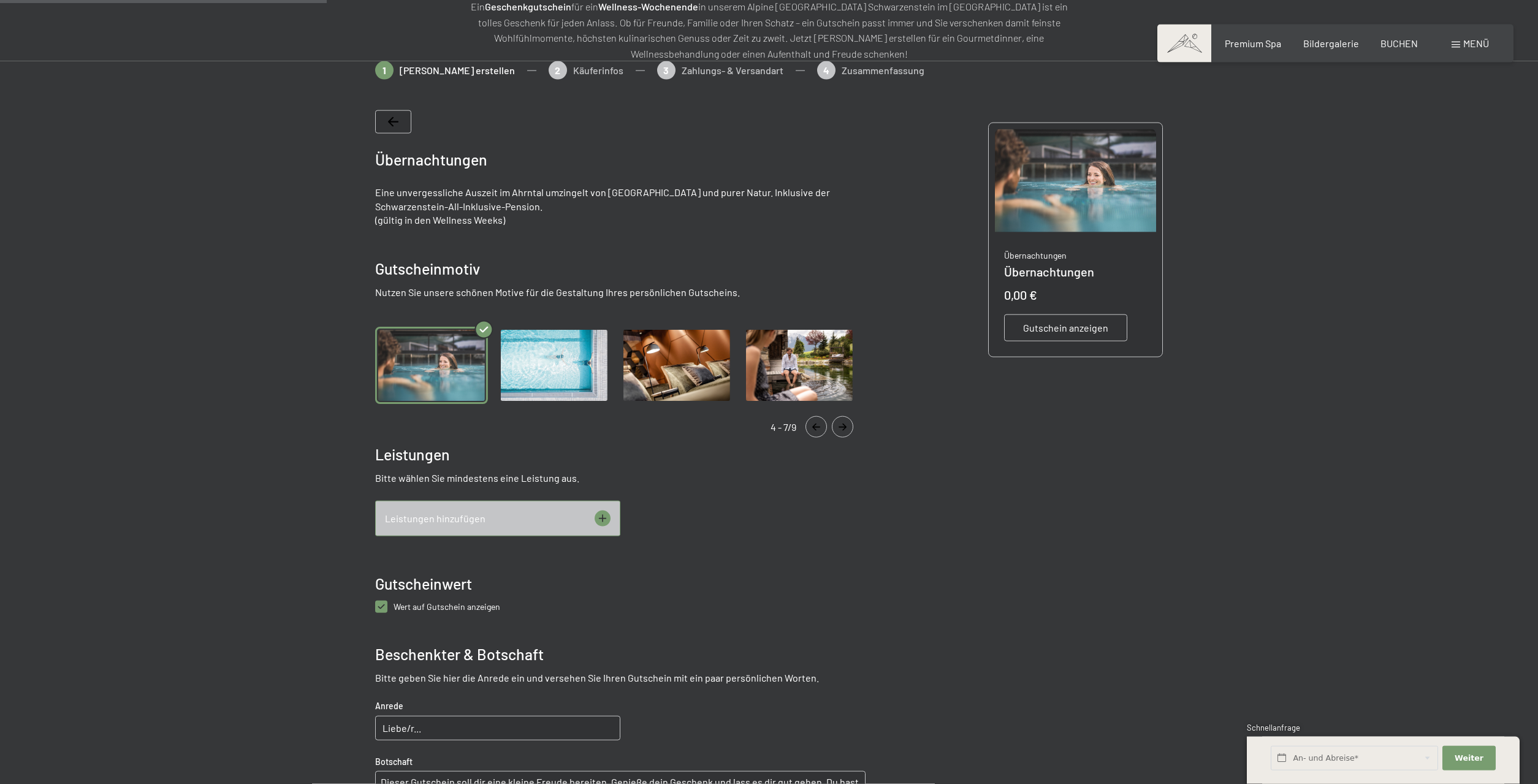
click at [814, 430] on icon "Navigate to previous slide" at bounding box center [816, 427] width 20 height 7
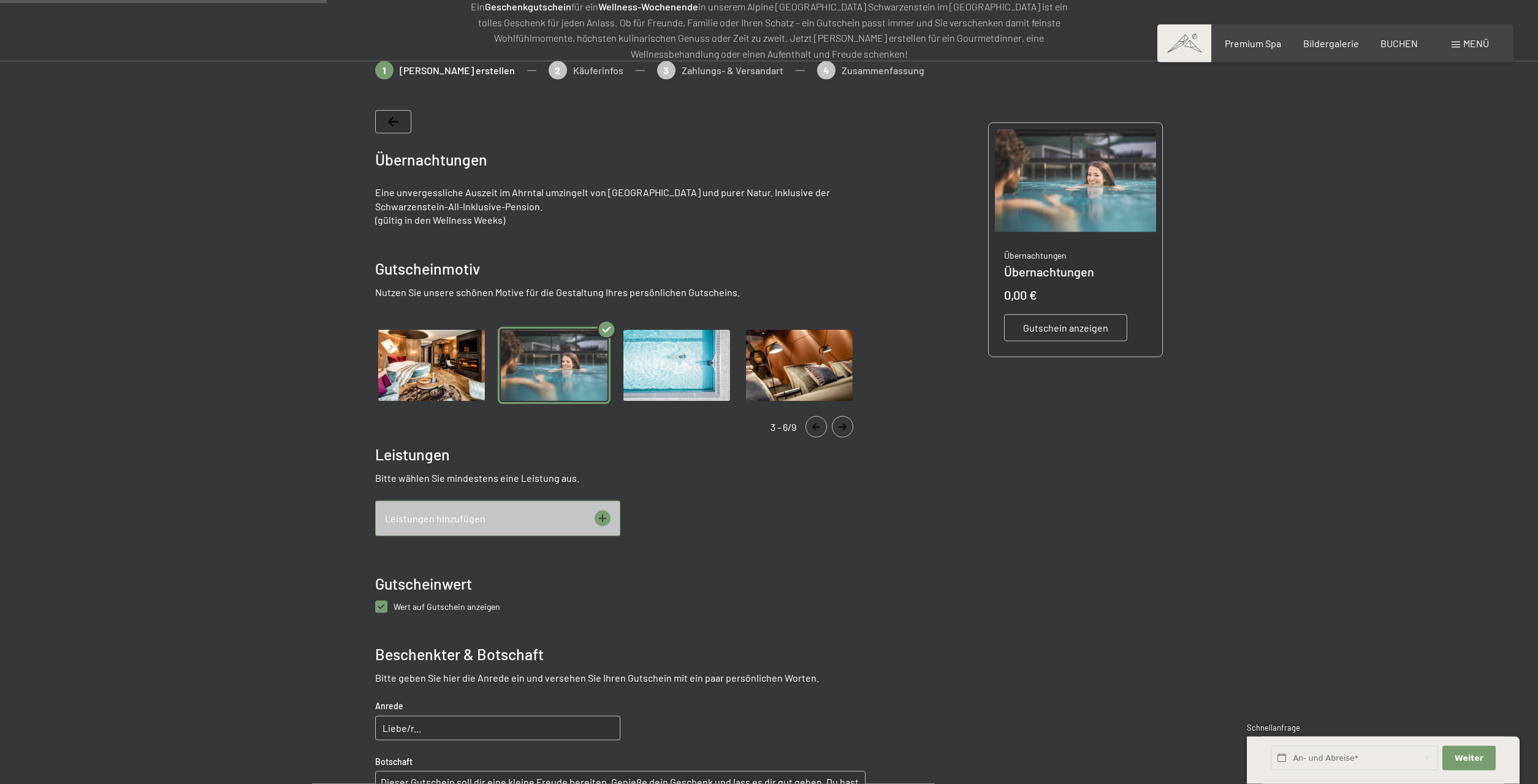
click at [813, 430] on icon "Navigate to previous slide" at bounding box center [816, 427] width 20 height 7
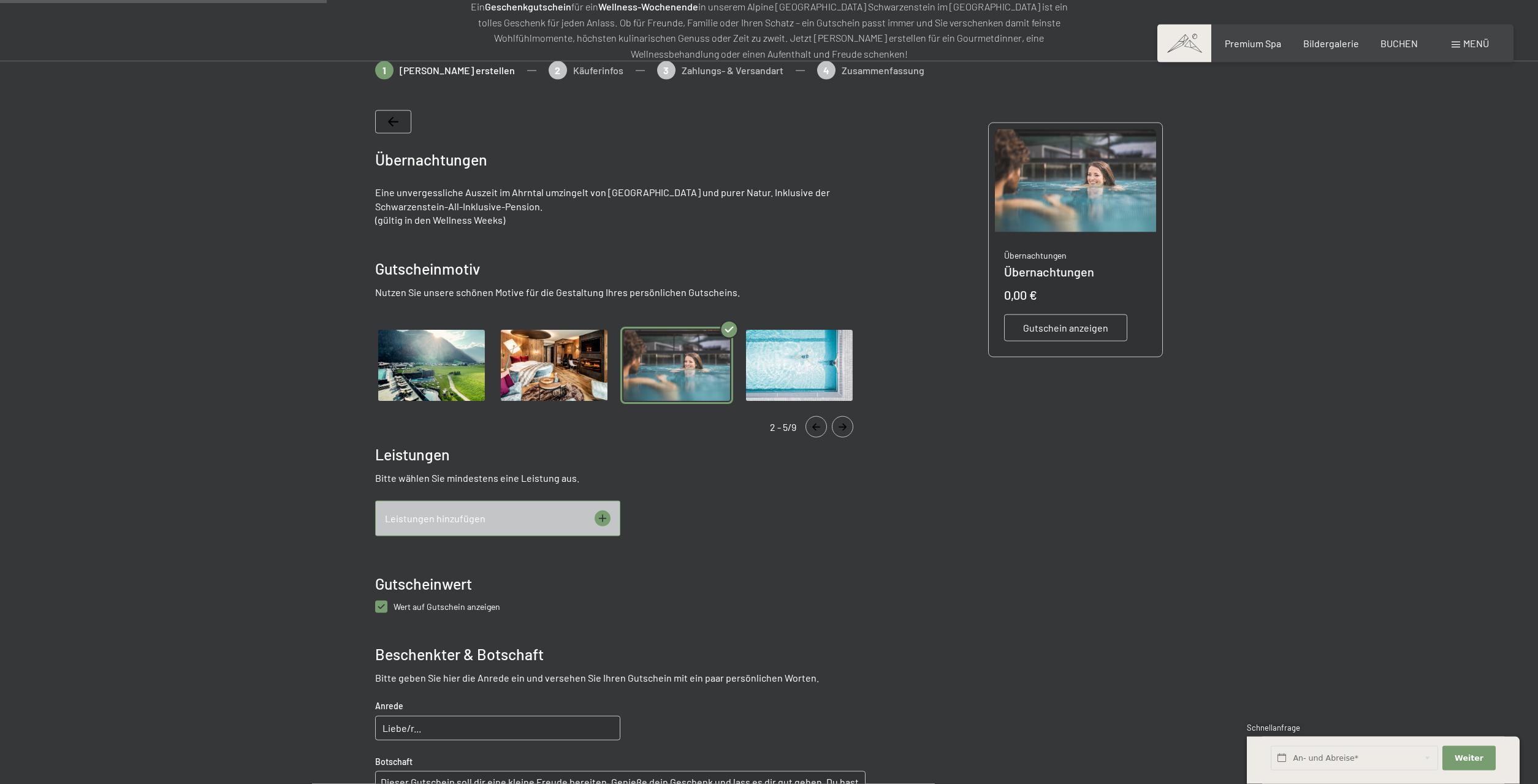
click at [534, 363] on img "Gallery" at bounding box center [554, 365] width 112 height 78
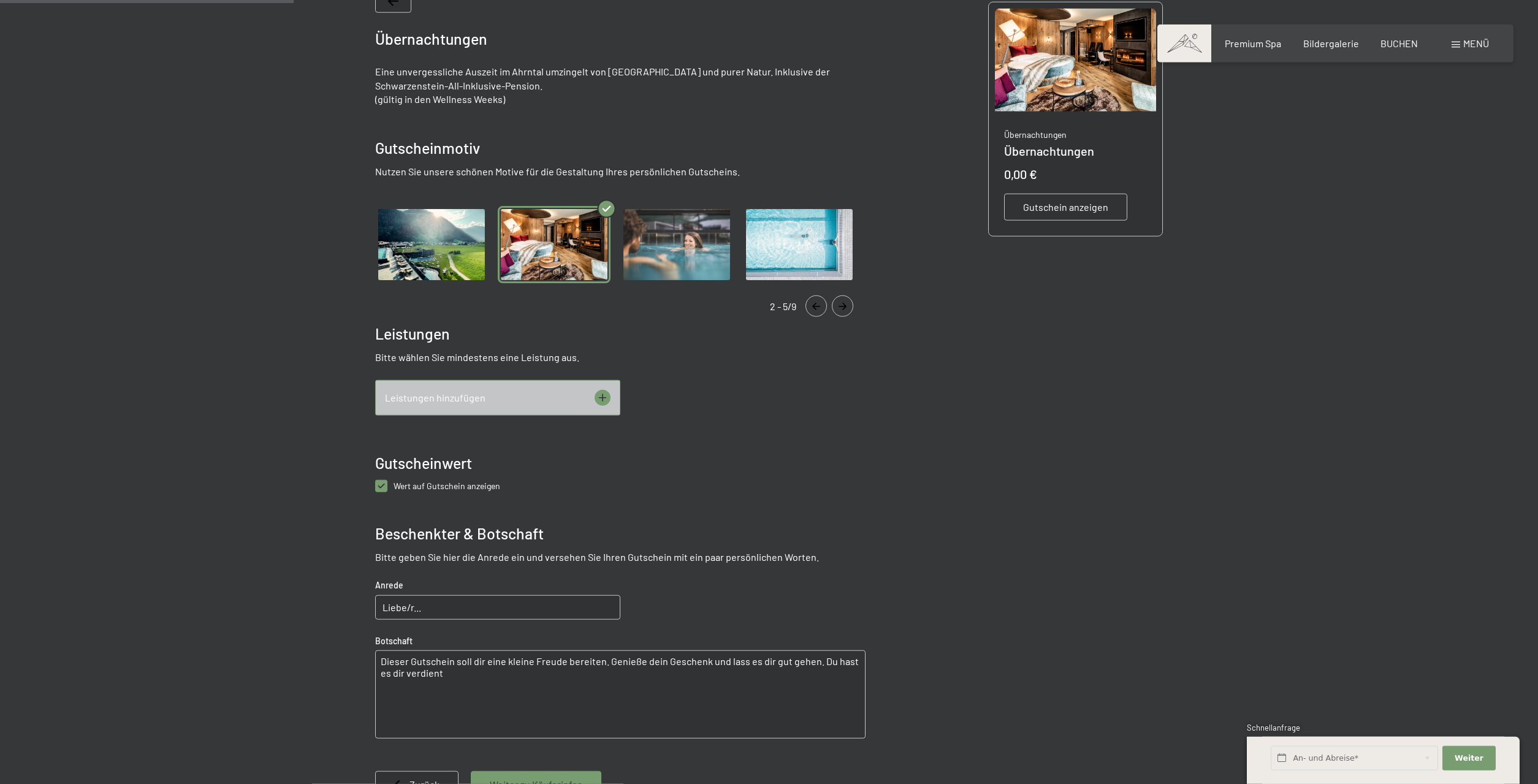
scroll to position [303, 0]
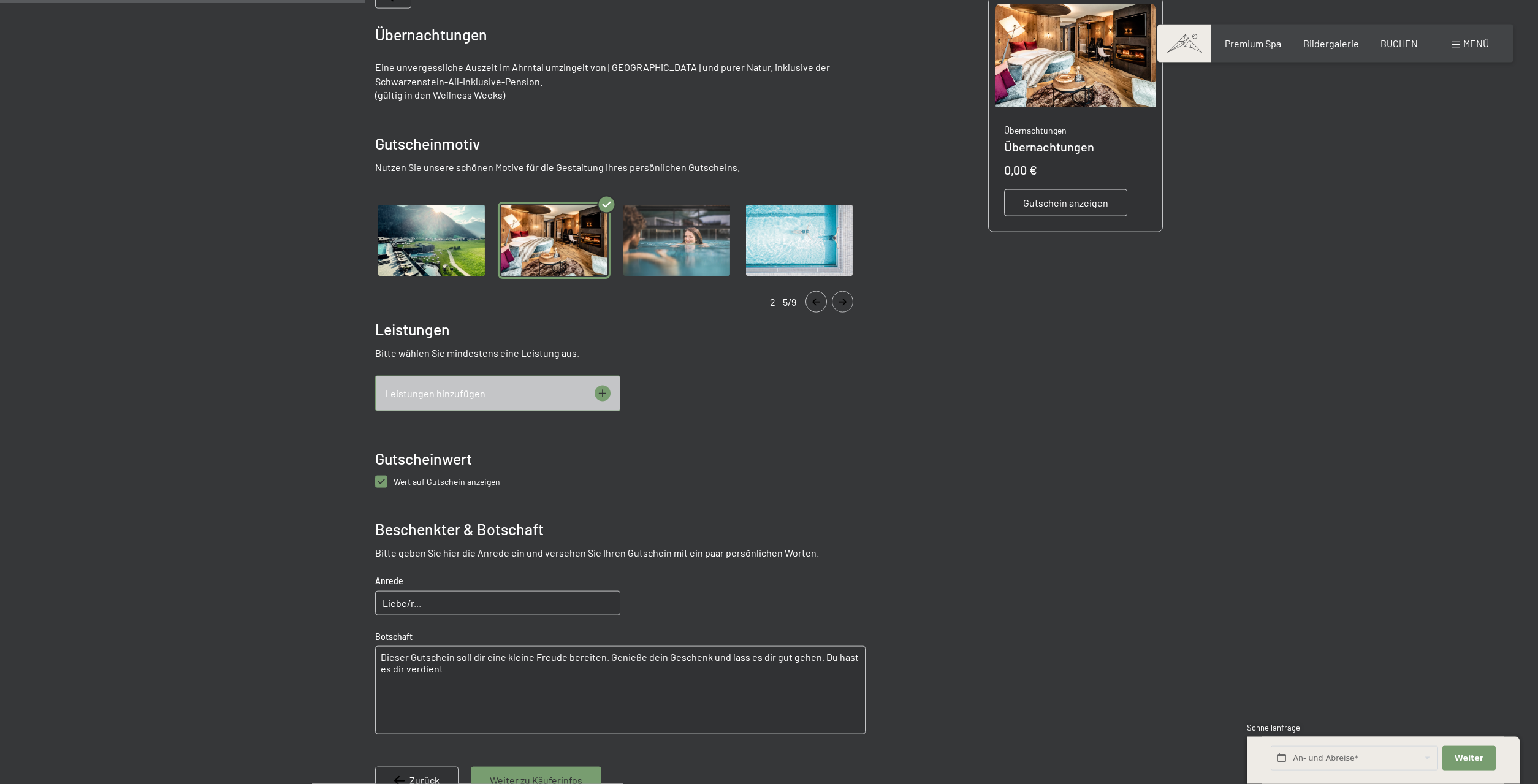
click at [596, 394] on icon at bounding box center [603, 394] width 16 height 16
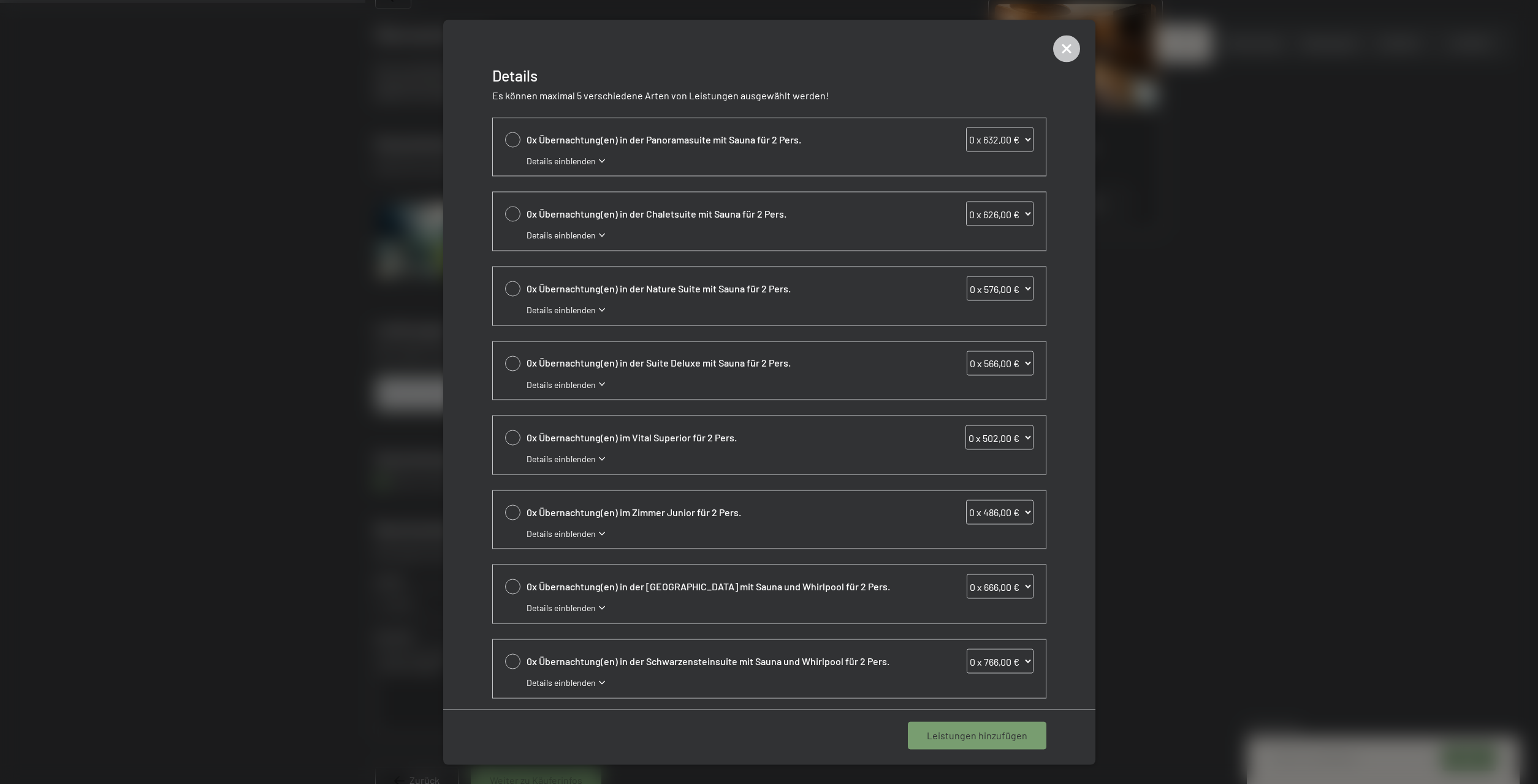
click at [510, 515] on div at bounding box center [512, 511] width 15 height 15
click at [966, 500] on select "0 x 486,00 € 1 x 486,00 € 2 x 486,00 € 3 x 486,00 € 4 x 486,00 € 5 x 486,00 € 6…" at bounding box center [1000, 512] width 67 height 25
select select "2"
click option "2 x 486,00 €" at bounding box center [0, 0] width 0 height 0
click at [983, 743] on div "1 Leistung hinzufügen" at bounding box center [980, 735] width 133 height 27
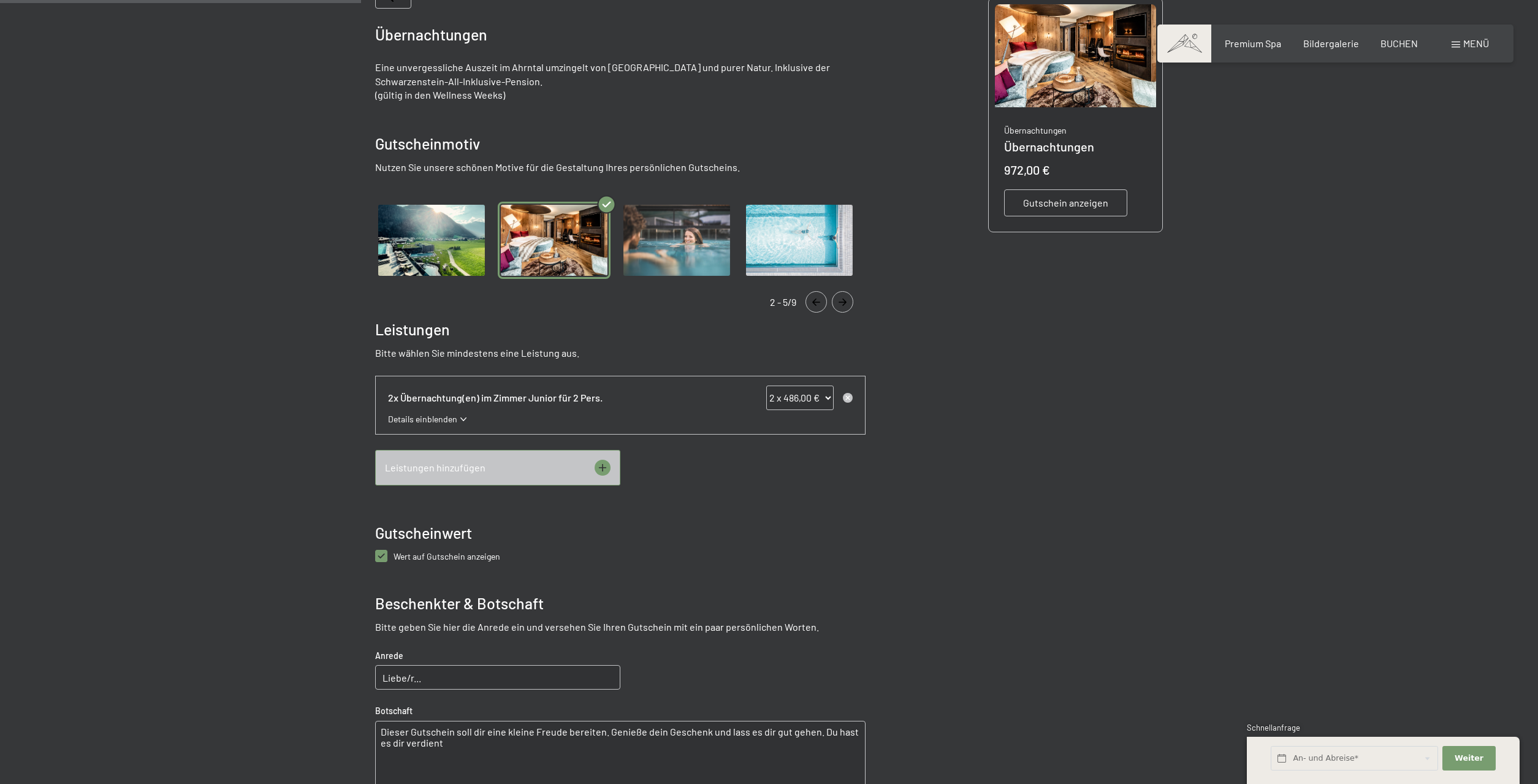
scroll to position [490, 0]
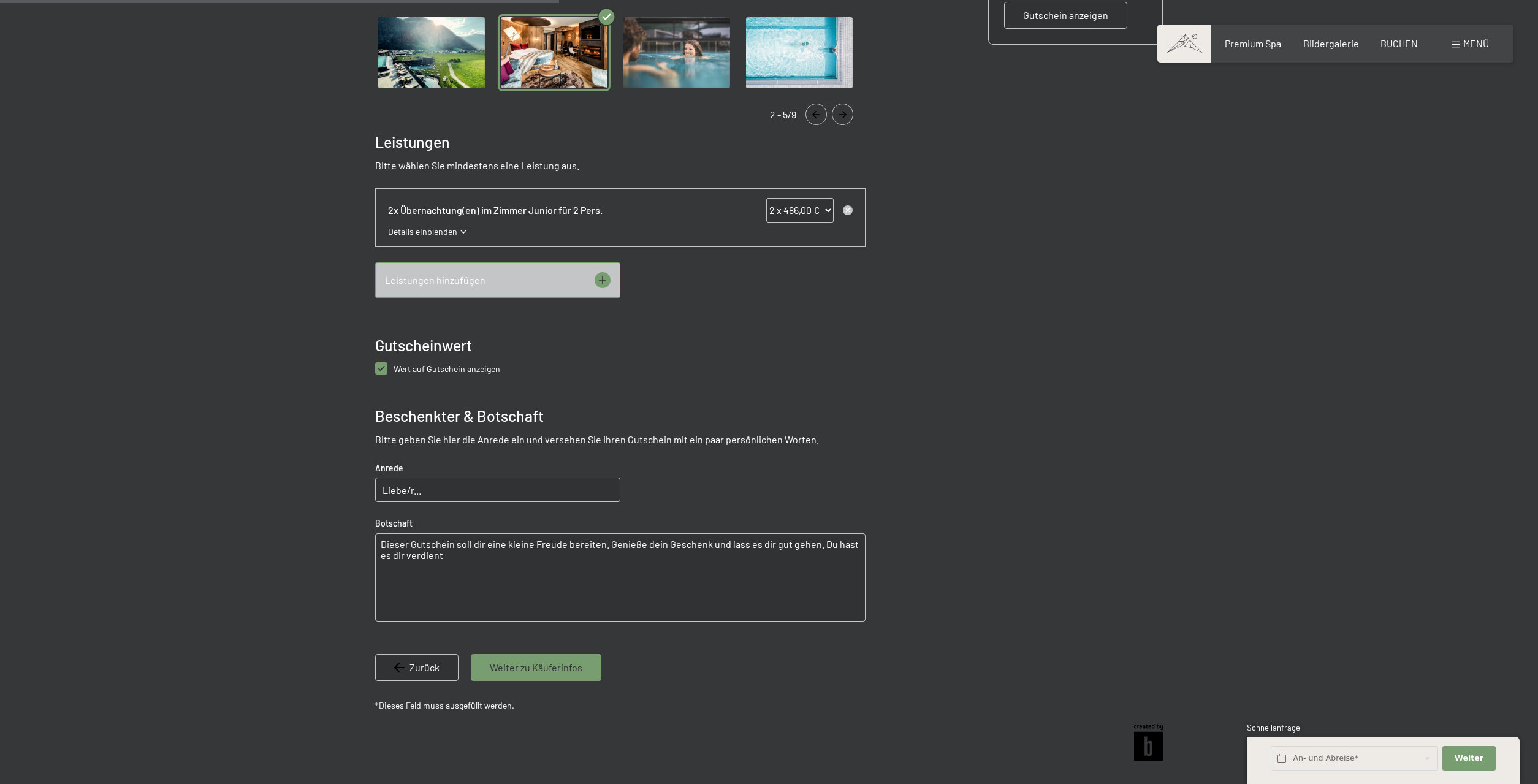
click at [514, 476] on div "Anrede Liebe/r..." at bounding box center [497, 482] width 245 height 41
click at [513, 488] on input "Liebe/r..." at bounding box center [497, 490] width 245 height 25
type input "Liebe [PERSON_NAME]"
drag, startPoint x: 380, startPoint y: 542, endPoint x: 392, endPoint y: 542, distance: 12.0
click at [382, 542] on textarea "Dieser Gutschein soll dir eine kleine Freude bereiten. Genieße dein Geschenk un…" at bounding box center [620, 578] width 490 height 88
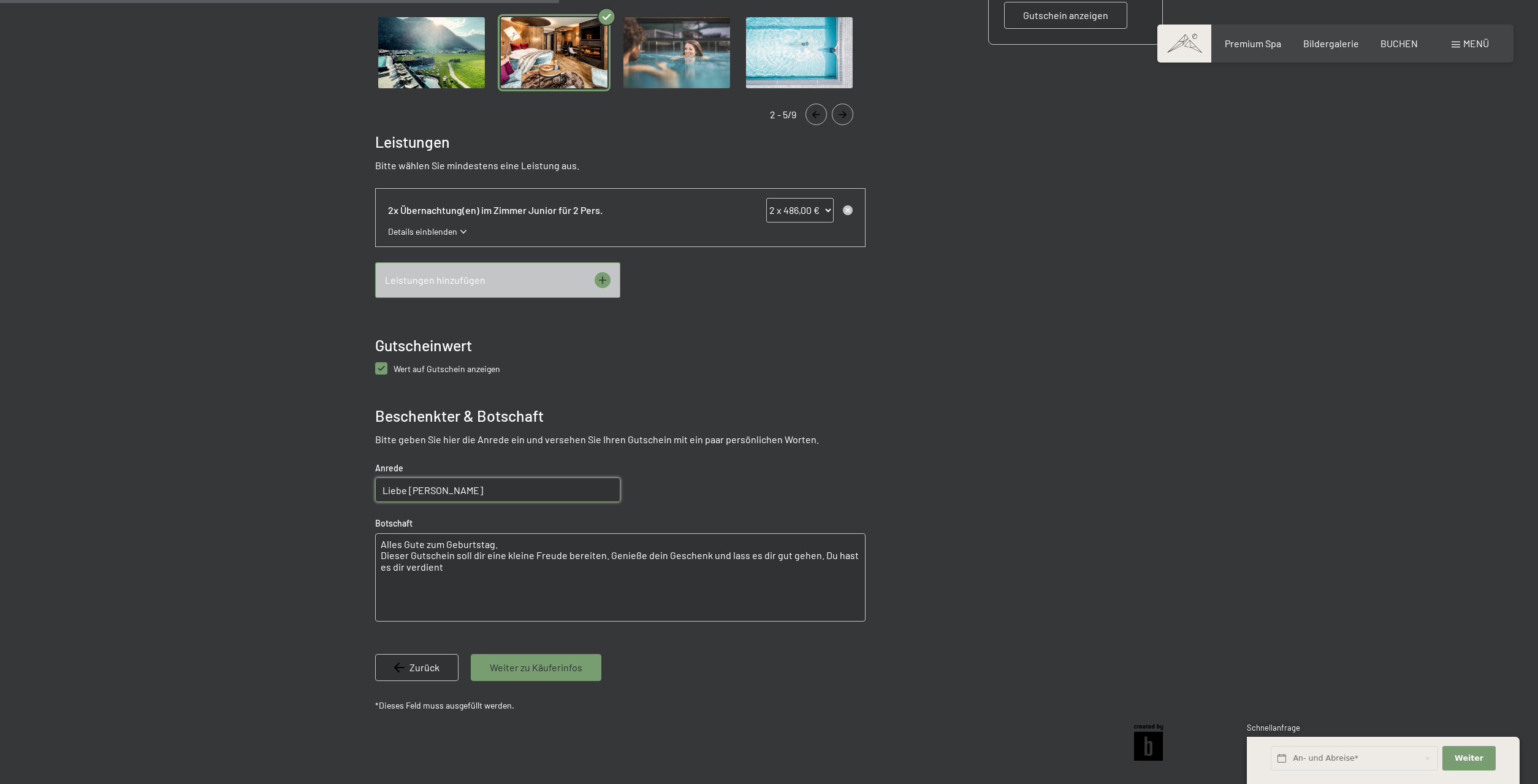
type textarea "Alles Gute zum Geburtstag. Dieser Gutschein soll dir eine kleine Freude bereite…"
click at [542, 667] on span "Weiter zu Käuferinfos" at bounding box center [536, 667] width 93 height 13
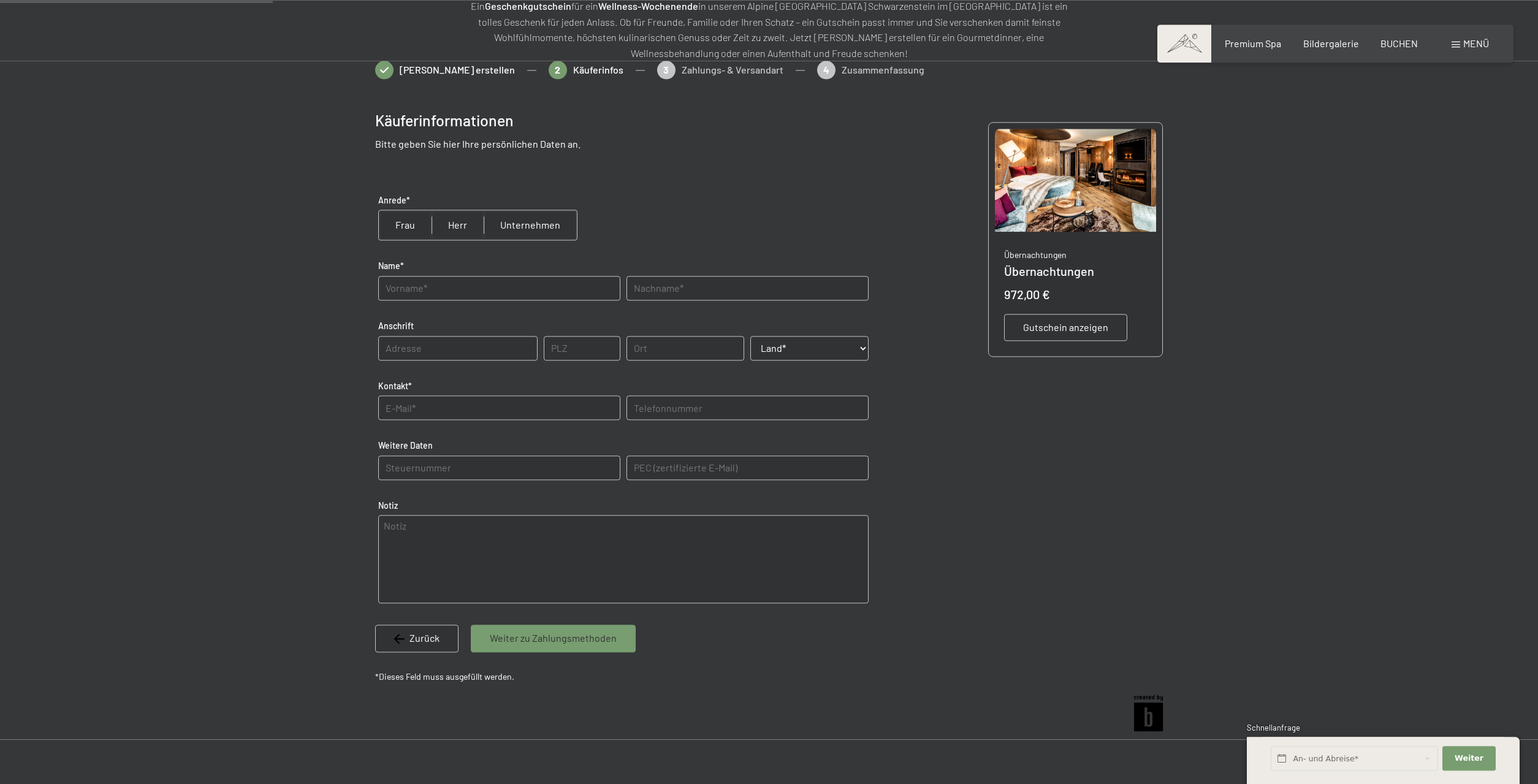
scroll to position [178, 0]
click at [436, 227] on input "radio" at bounding box center [458, 225] width 52 height 29
radio input "true"
click at [442, 284] on input "text" at bounding box center [499, 288] width 242 height 25
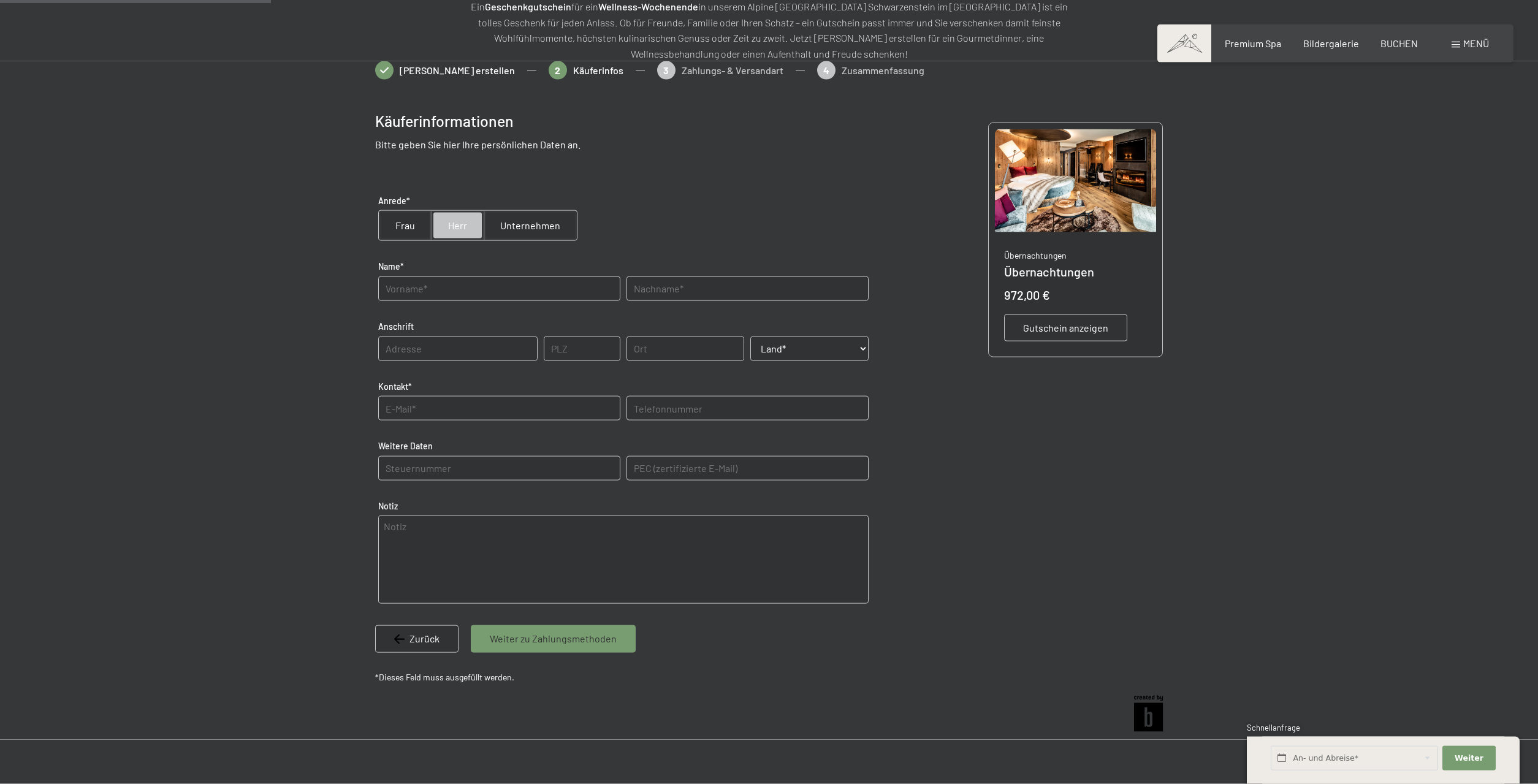
click at [442, 284] on input "text" at bounding box center [499, 288] width 242 height 25
